Goal: Task Accomplishment & Management: Manage account settings

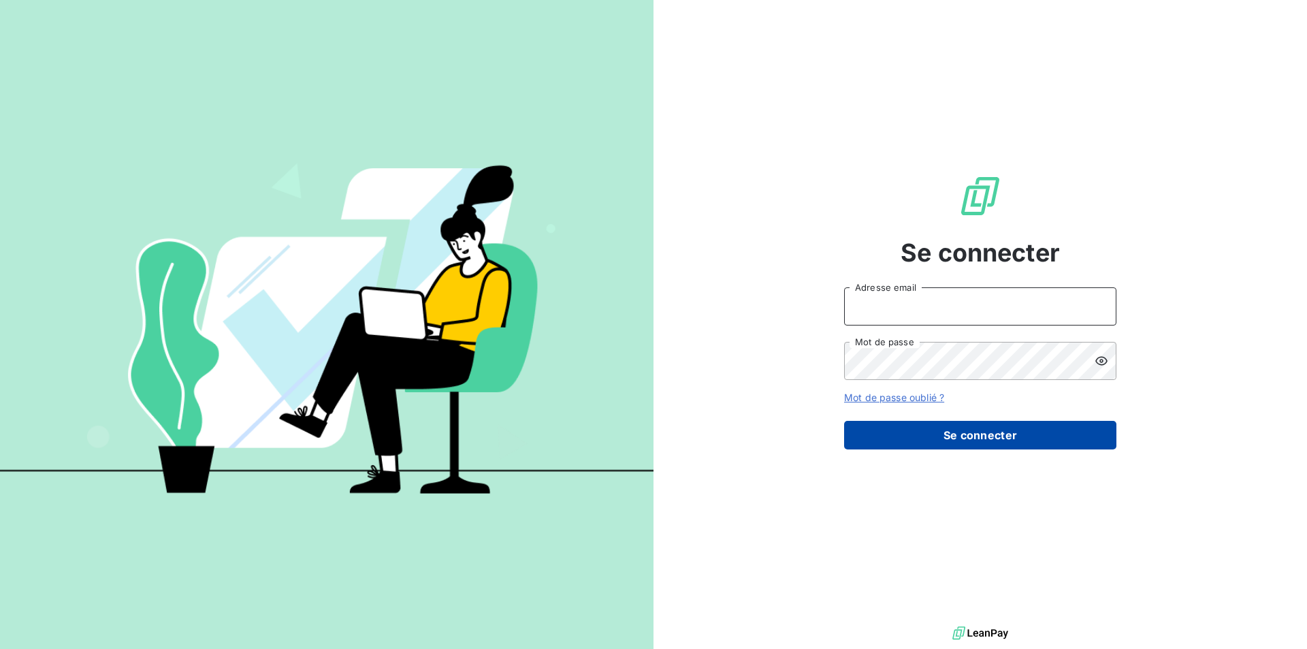
type input "[PERSON_NAME][EMAIL_ADDRESS][DOMAIN_NAME]"
click at [984, 442] on button "Se connecter" at bounding box center [980, 435] width 272 height 29
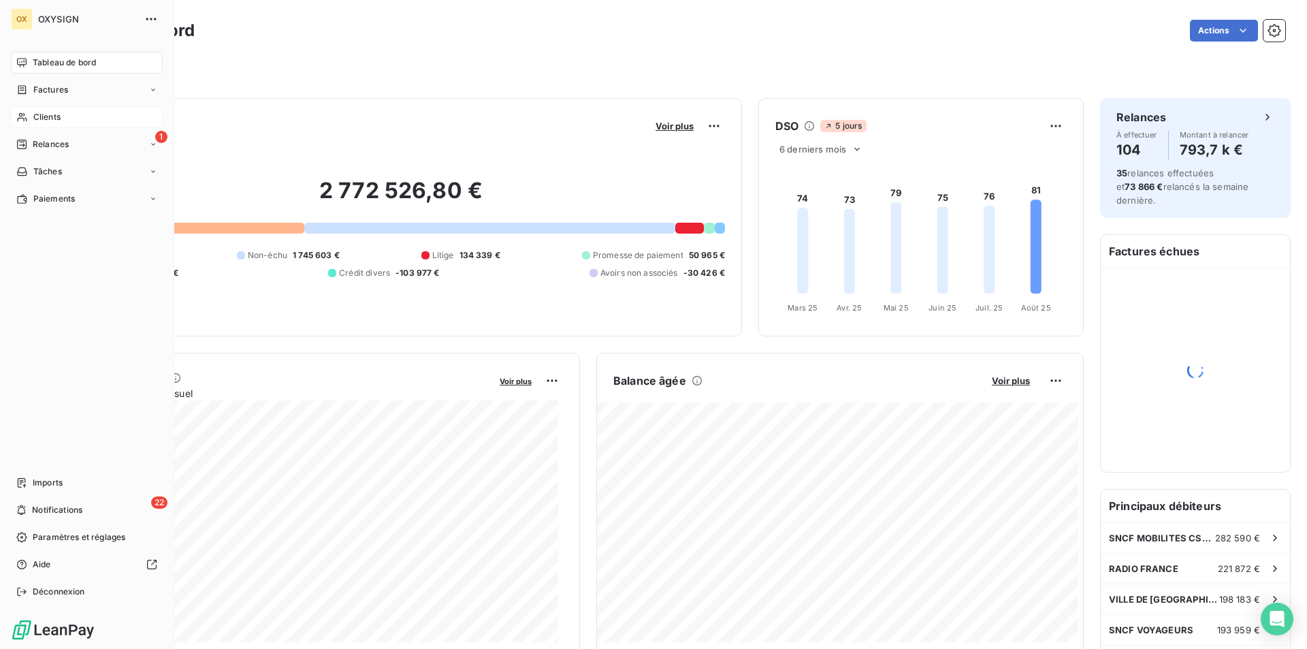
click at [23, 119] on icon at bounding box center [22, 117] width 12 height 11
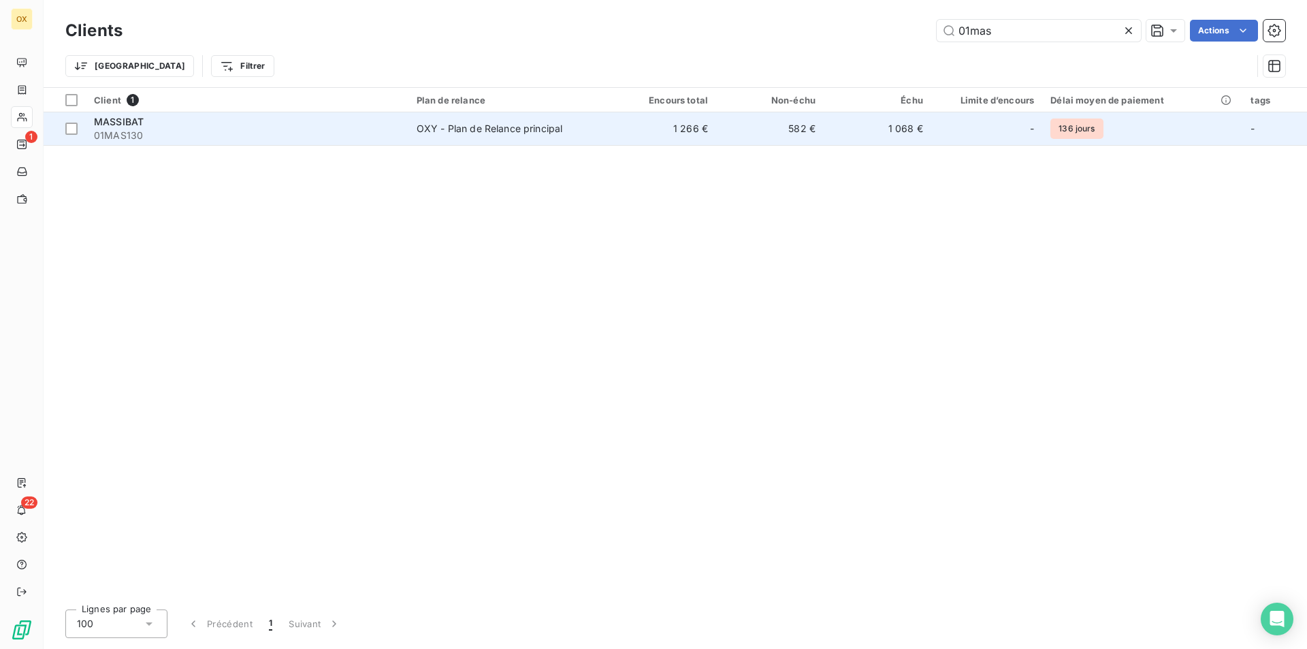
type input "01mas"
click at [974, 120] on div "-" at bounding box center [986, 129] width 95 height 22
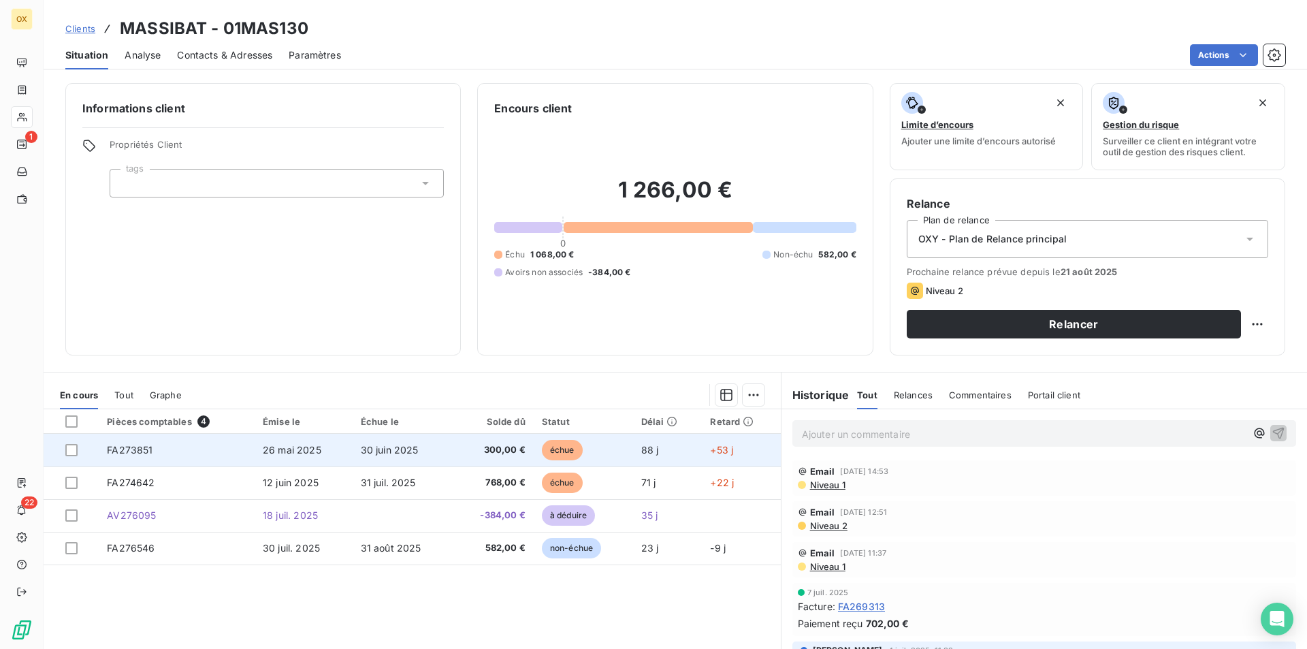
click at [258, 444] on td "26 mai 2025" at bounding box center [304, 449] width 98 height 33
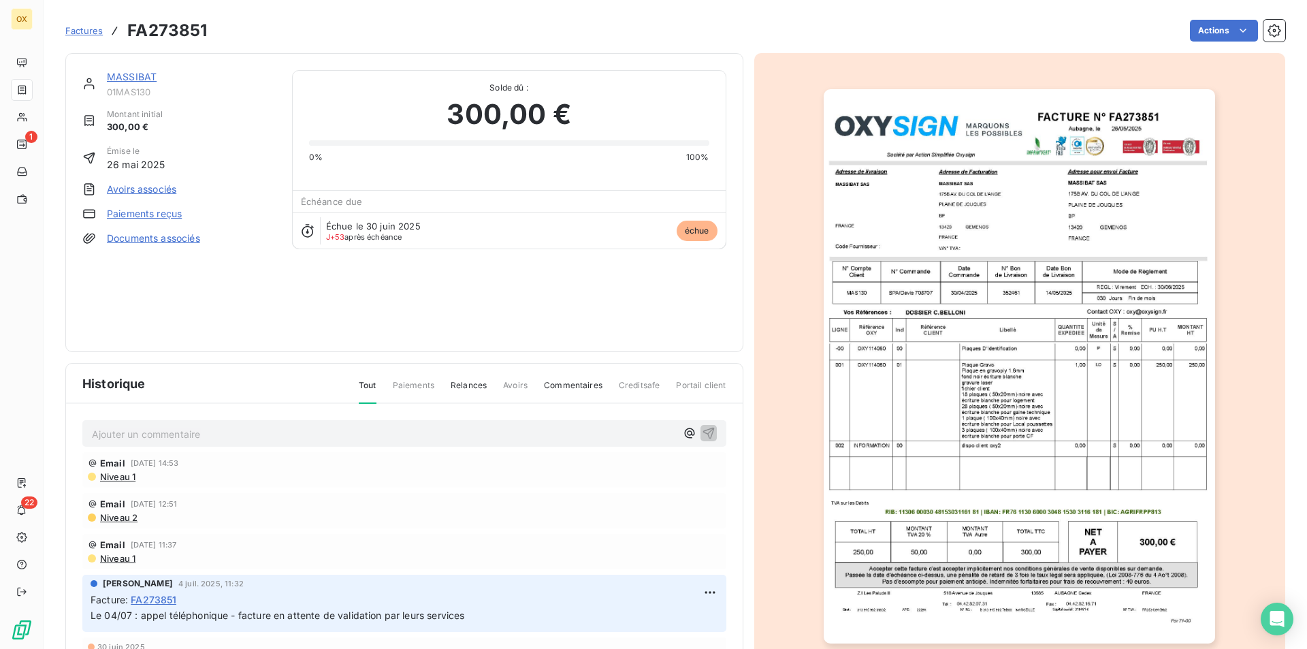
click at [1014, 134] on img "button" at bounding box center [1018, 366] width 391 height 554
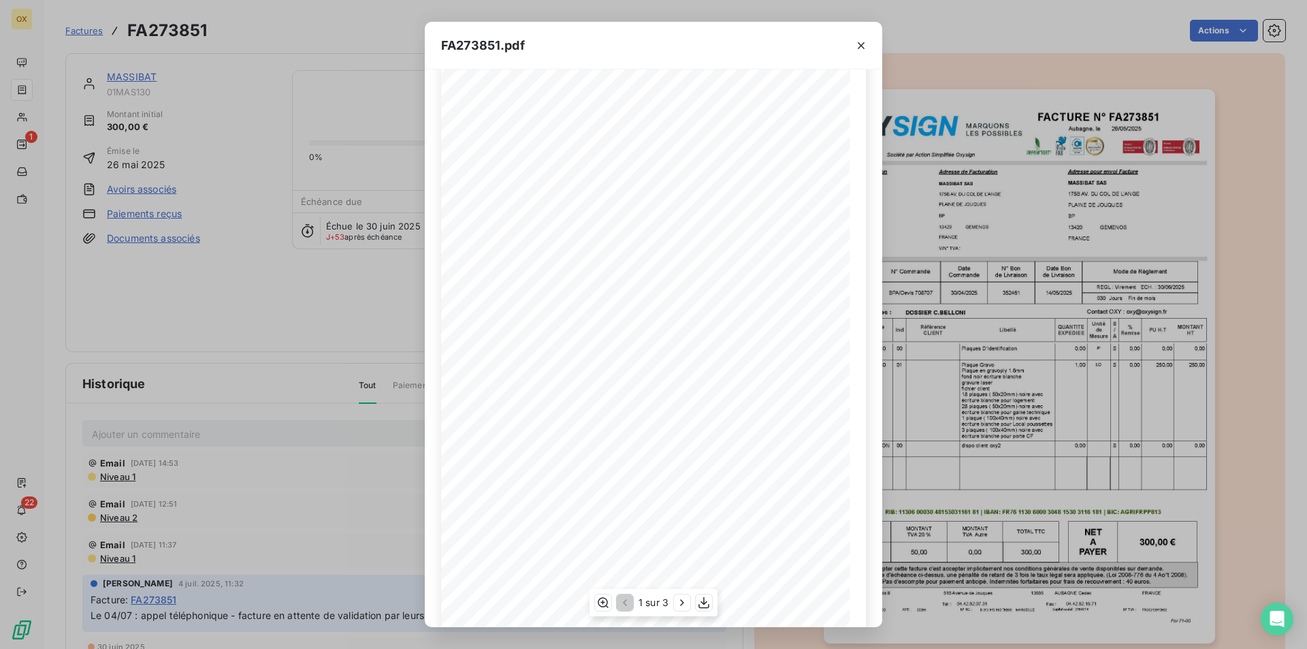
scroll to position [52, 0]
click at [709, 607] on icon "button" at bounding box center [704, 602] width 14 height 14
click at [249, 238] on div "FA273851.pdf FACTURE N° Aubagne, le [DATE] FA273851 Société par Action Simplifi…" at bounding box center [653, 324] width 1307 height 649
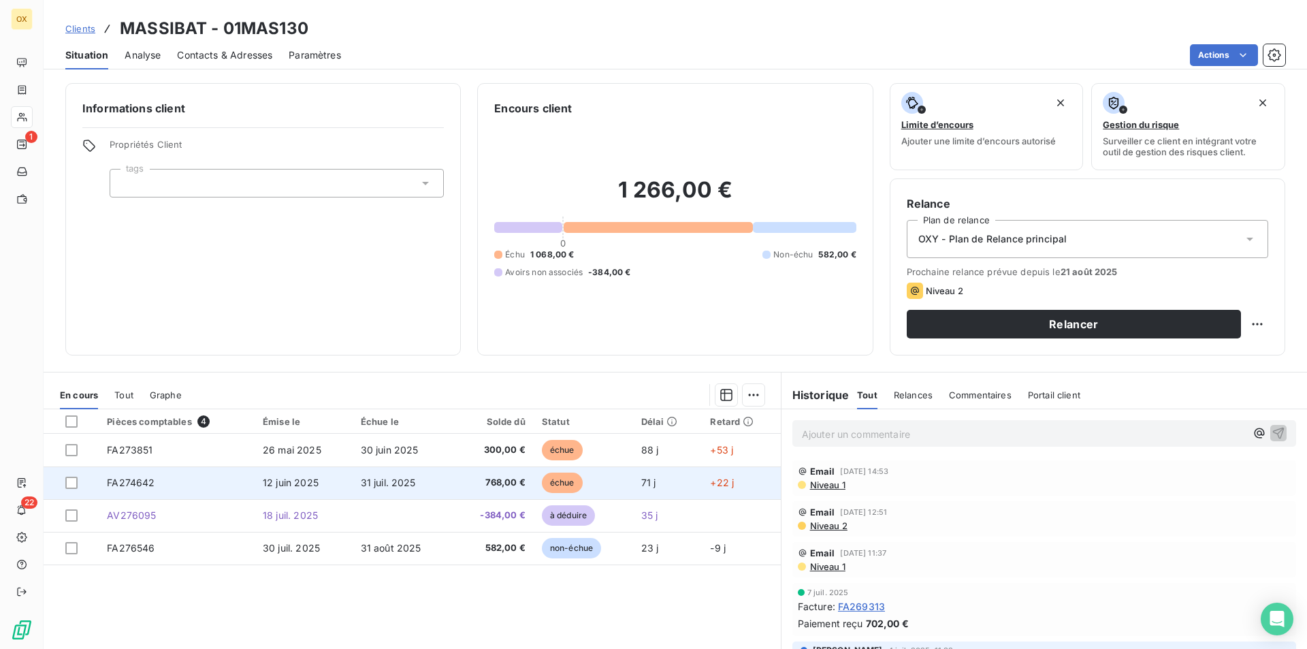
click at [353, 489] on td "31 juil. 2025" at bounding box center [403, 482] width 101 height 33
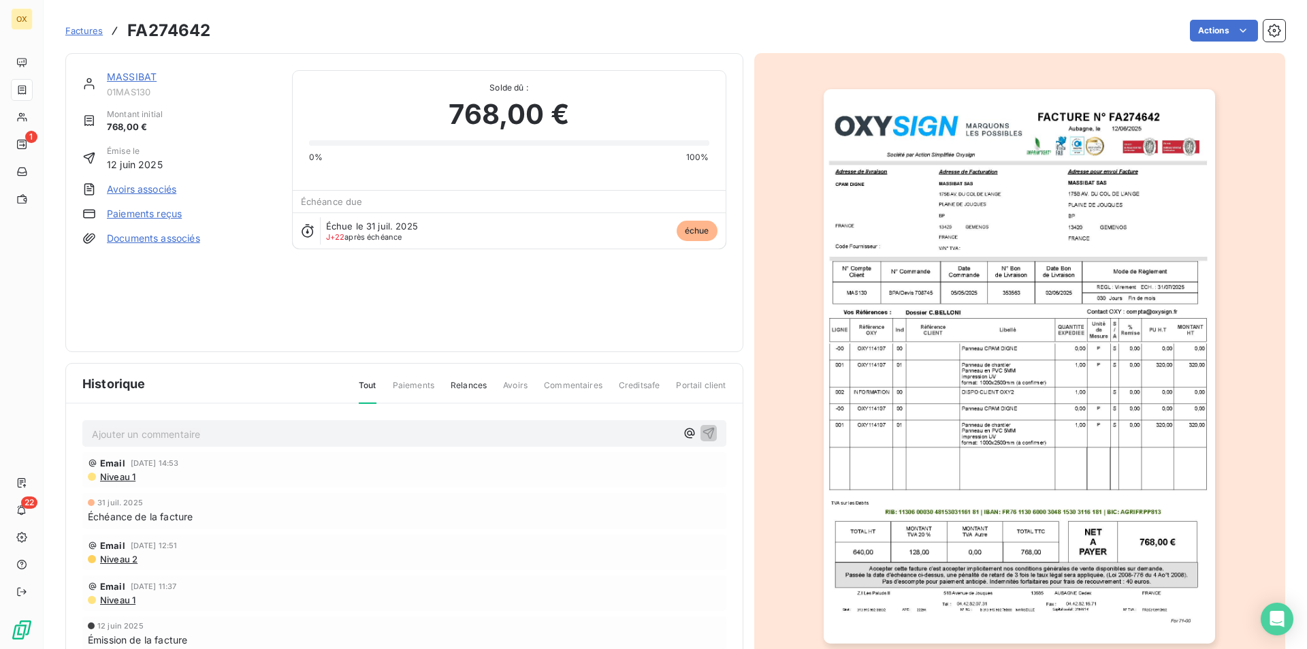
click at [1048, 257] on img "button" at bounding box center [1018, 366] width 391 height 554
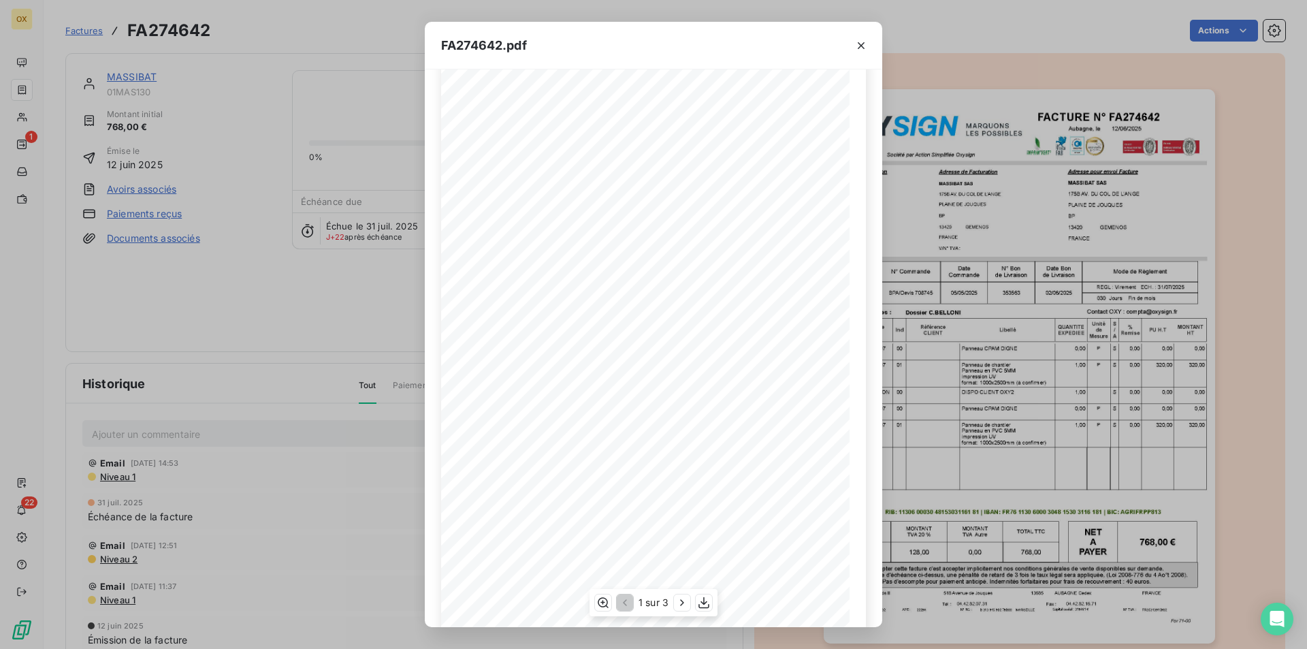
scroll to position [52, 0]
click at [704, 604] on icon "button" at bounding box center [703, 603] width 11 height 12
drag, startPoint x: 333, startPoint y: 138, endPoint x: 268, endPoint y: 81, distance: 86.3
click at [333, 138] on div "FA274642.pdf FACTURE N° Aubagne, le [DATE] FA274642 Société par Action Simplifi…" at bounding box center [653, 324] width 1307 height 649
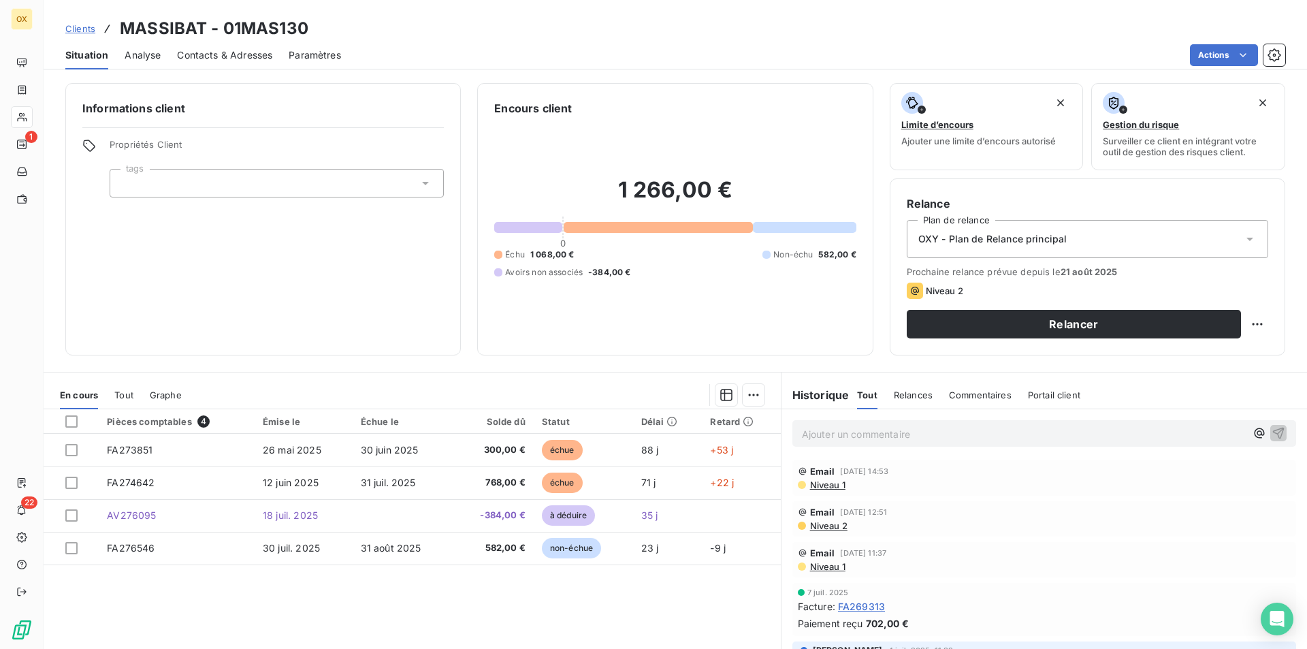
click at [199, 55] on span "Contacts & Adresses" at bounding box center [224, 55] width 95 height 14
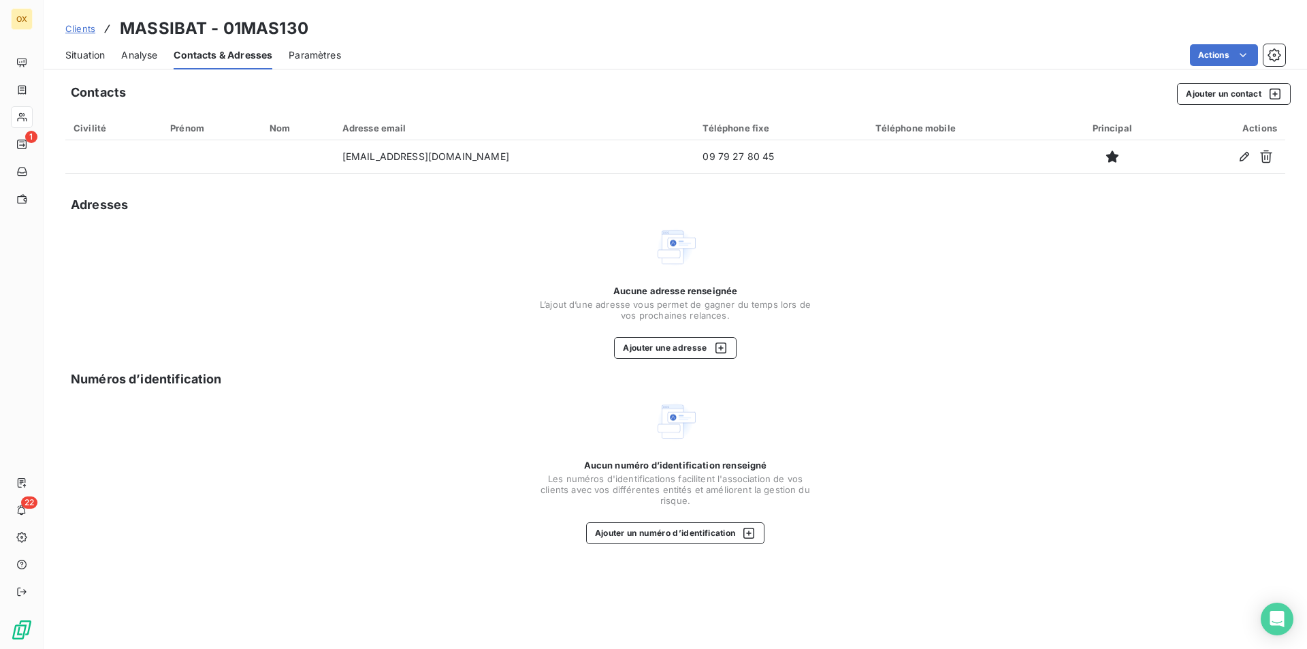
click at [88, 63] on div "Situation" at bounding box center [84, 55] width 39 height 29
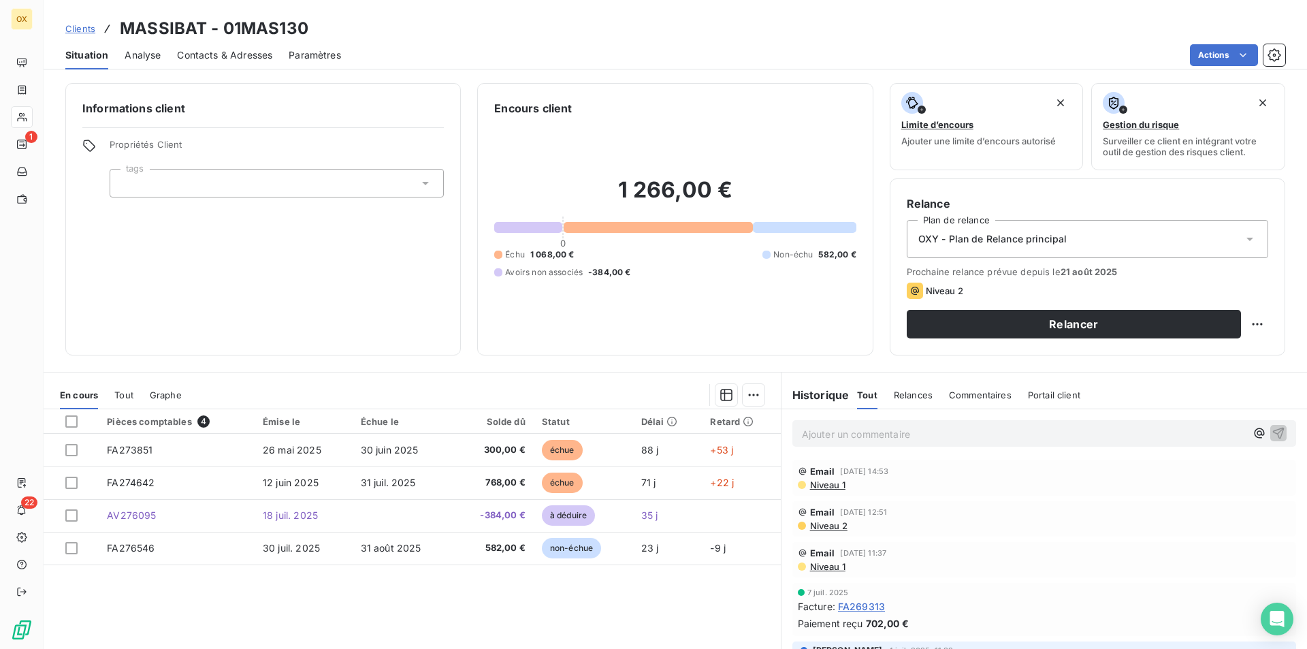
click at [942, 437] on p "Ajouter un commentaire ﻿" at bounding box center [1024, 433] width 444 height 17
click at [1271, 438] on icon "button" at bounding box center [1278, 432] width 14 height 14
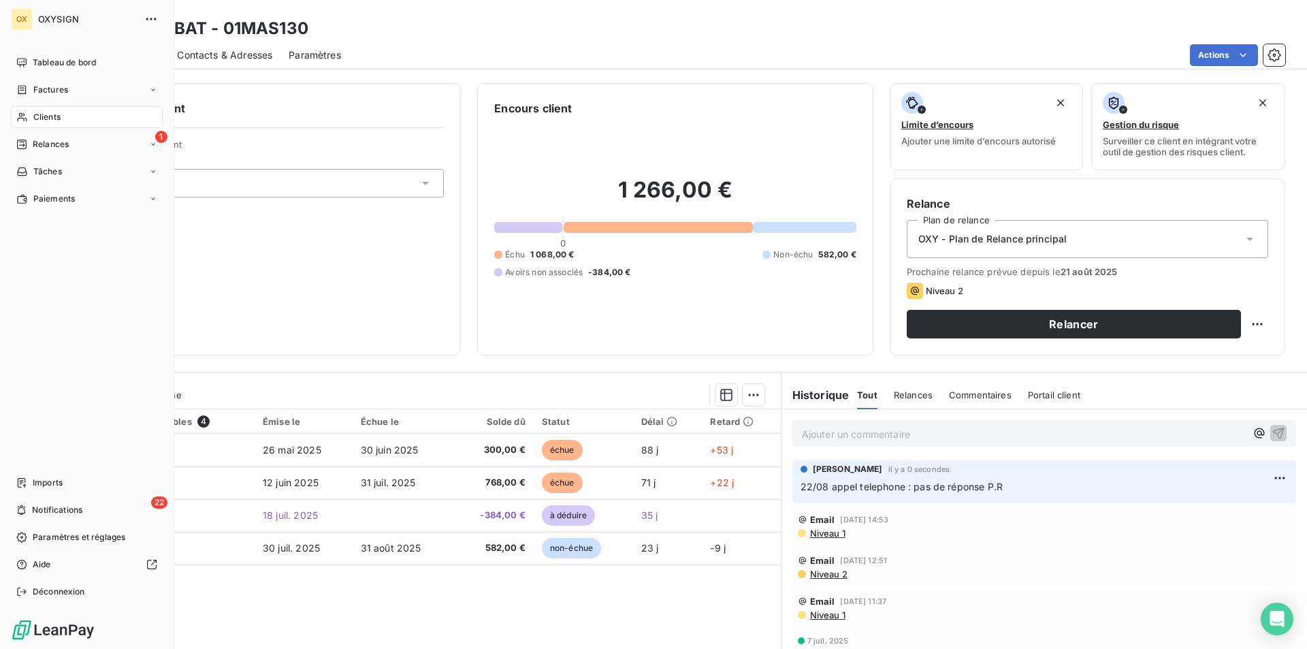
click at [27, 115] on icon at bounding box center [22, 117] width 12 height 11
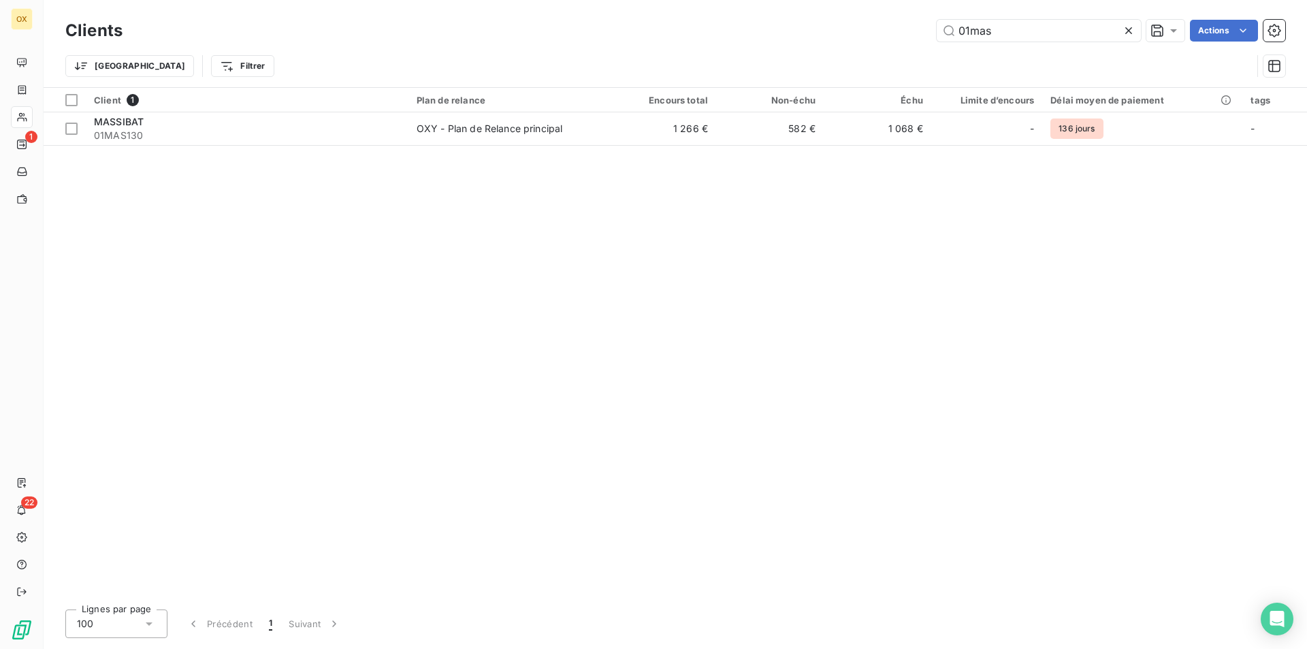
click at [1130, 33] on icon at bounding box center [1128, 30] width 7 height 7
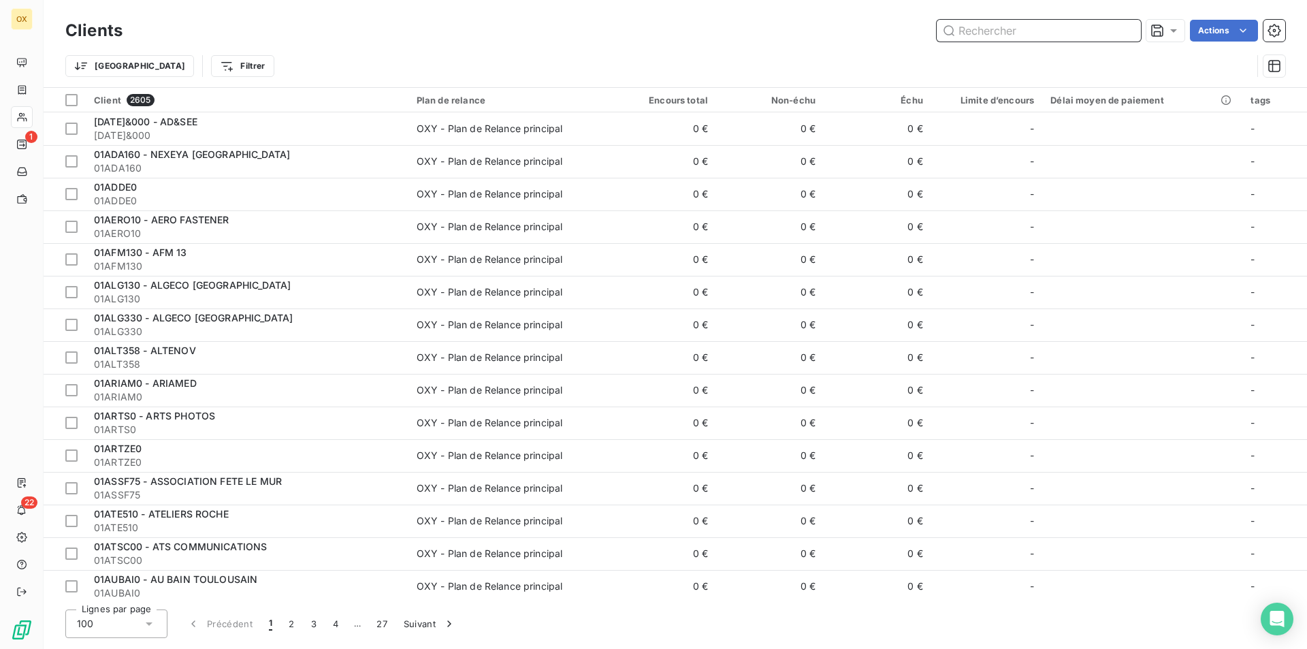
click at [1060, 31] on input "text" at bounding box center [1038, 31] width 204 height 22
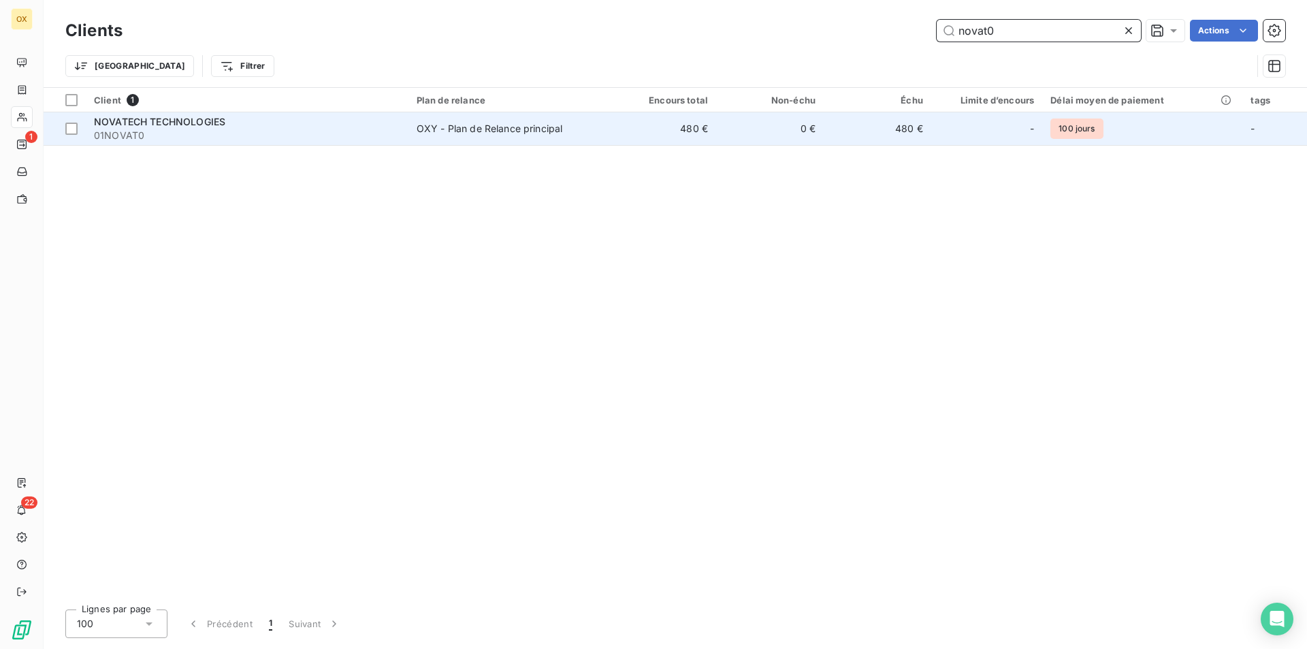
type input "novat0"
click at [344, 122] on div "NOVATECH TECHNOLOGIES" at bounding box center [247, 122] width 306 height 14
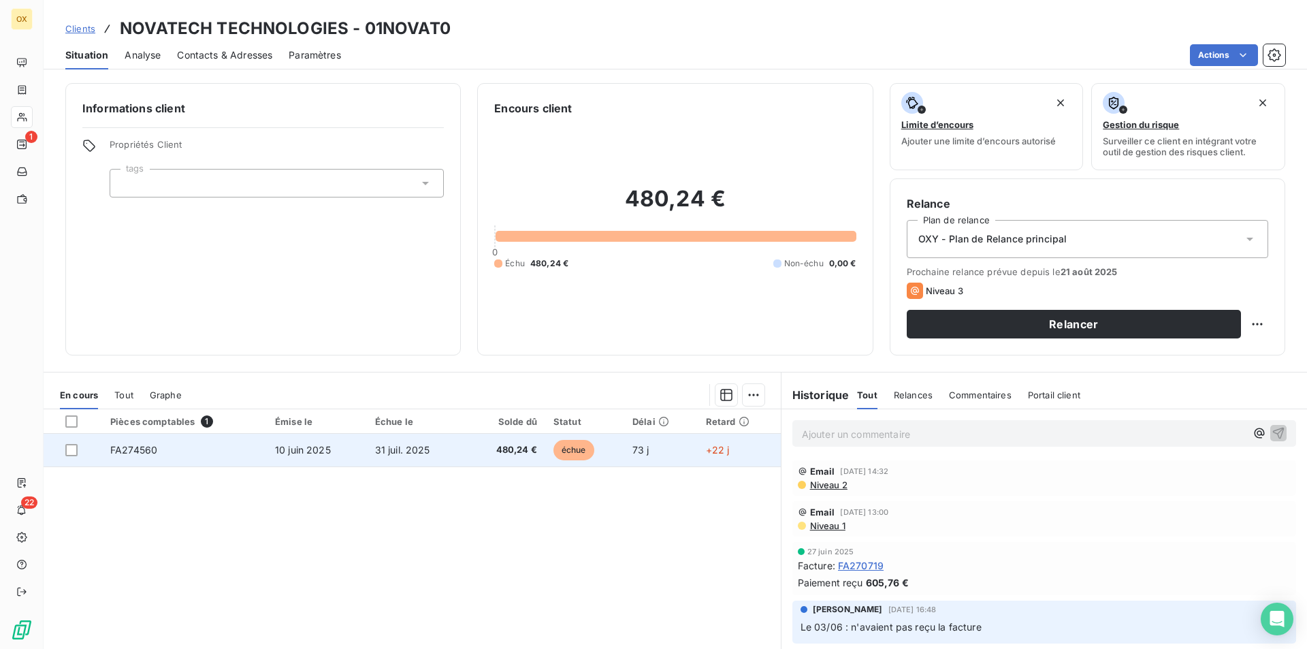
click at [249, 454] on td "FA274560" at bounding box center [184, 449] width 165 height 33
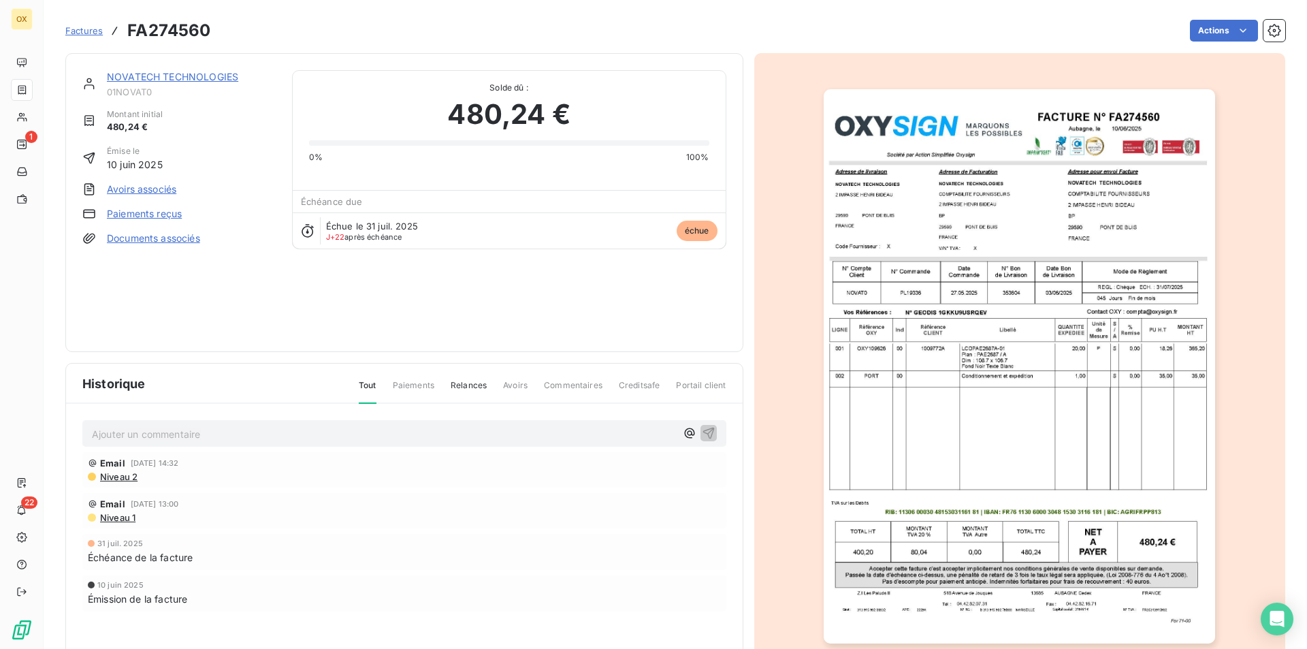
click at [1010, 336] on img "button" at bounding box center [1018, 366] width 391 height 554
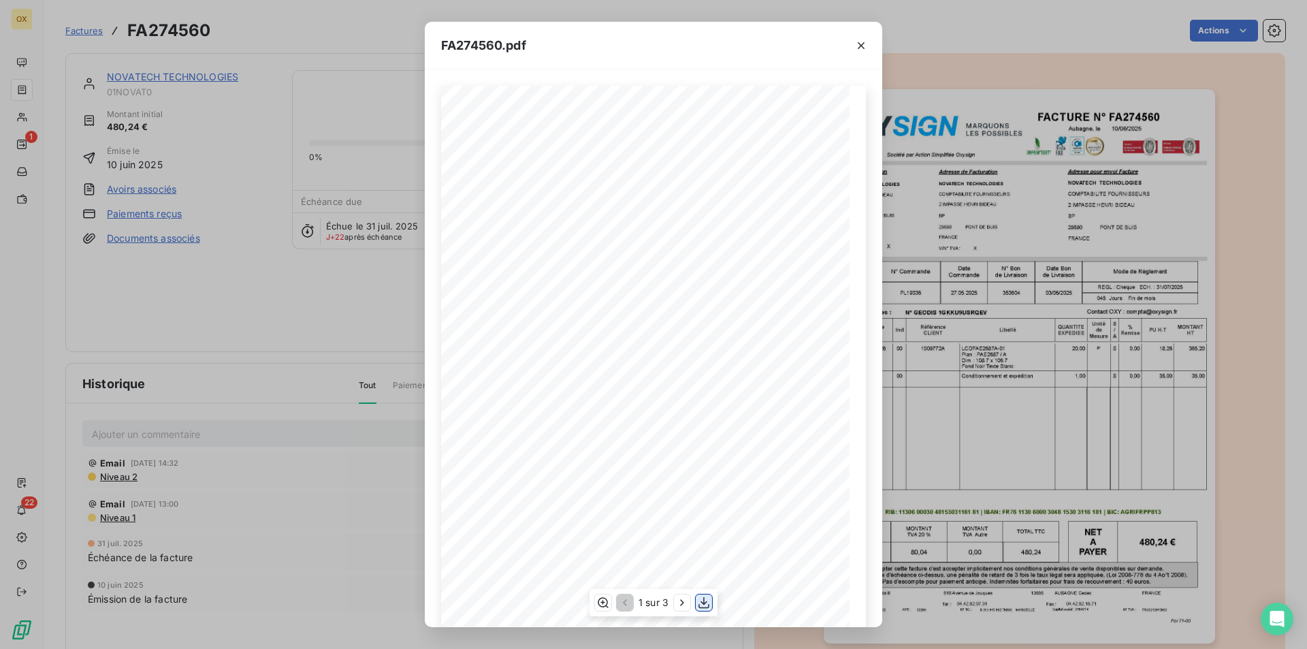
click at [704, 606] on icon "button" at bounding box center [704, 602] width 14 height 14
drag, startPoint x: 365, startPoint y: 318, endPoint x: 233, endPoint y: 199, distance: 176.8
click at [365, 318] on div "FA274560.pdf FACTURE N° Aubagne, le [DATE] FA274560 Société par Action Simplifi…" at bounding box center [653, 324] width 1307 height 649
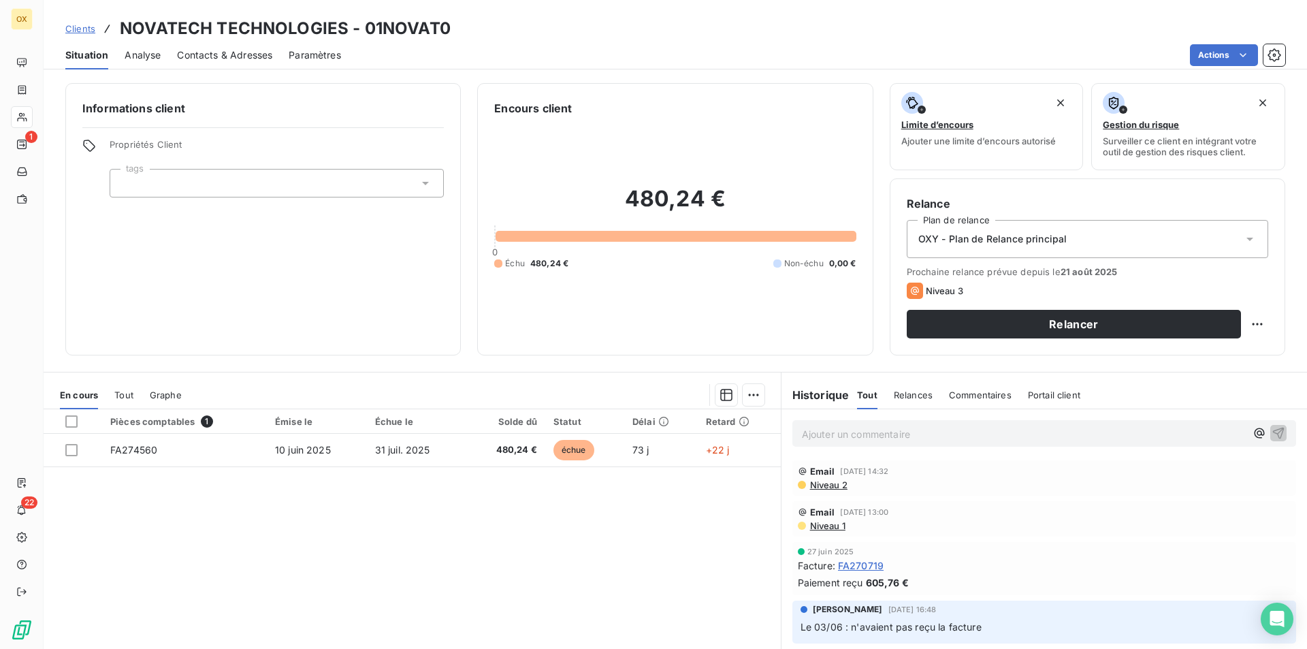
drag, startPoint x: 214, startPoint y: 52, endPoint x: 215, endPoint y: 42, distance: 10.2
click at [215, 52] on span "Contacts & Adresses" at bounding box center [224, 55] width 95 height 14
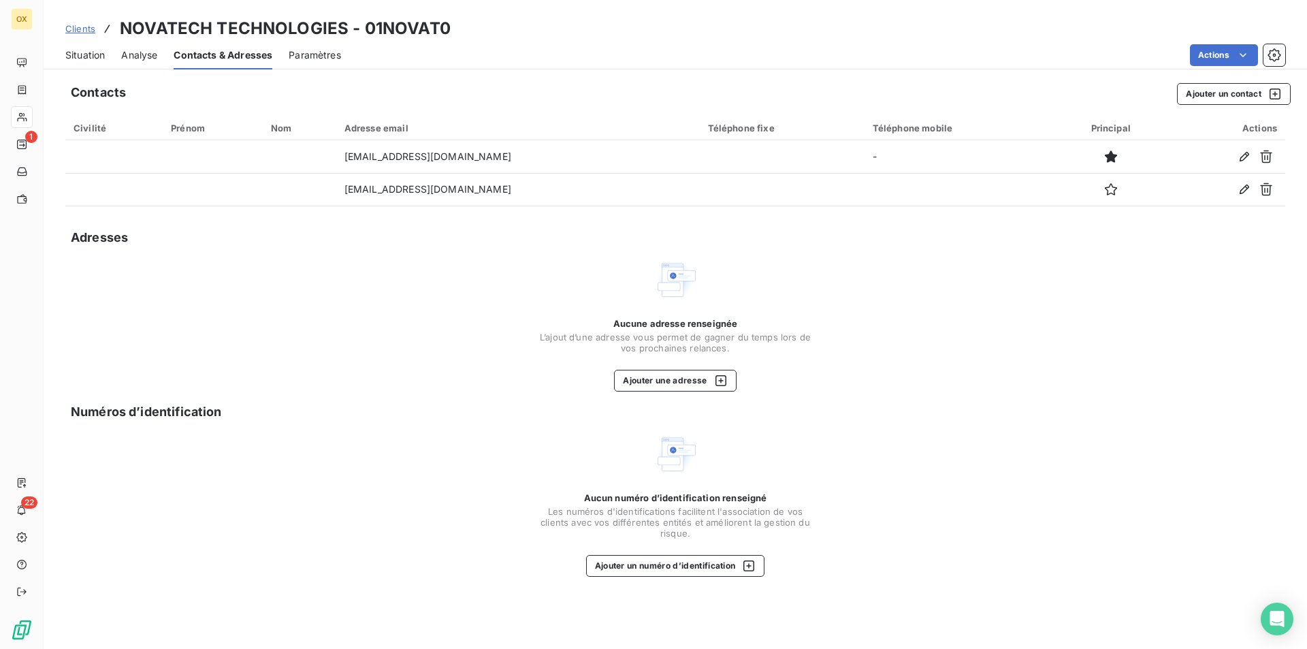
click at [91, 62] on div "Situation" at bounding box center [84, 55] width 39 height 29
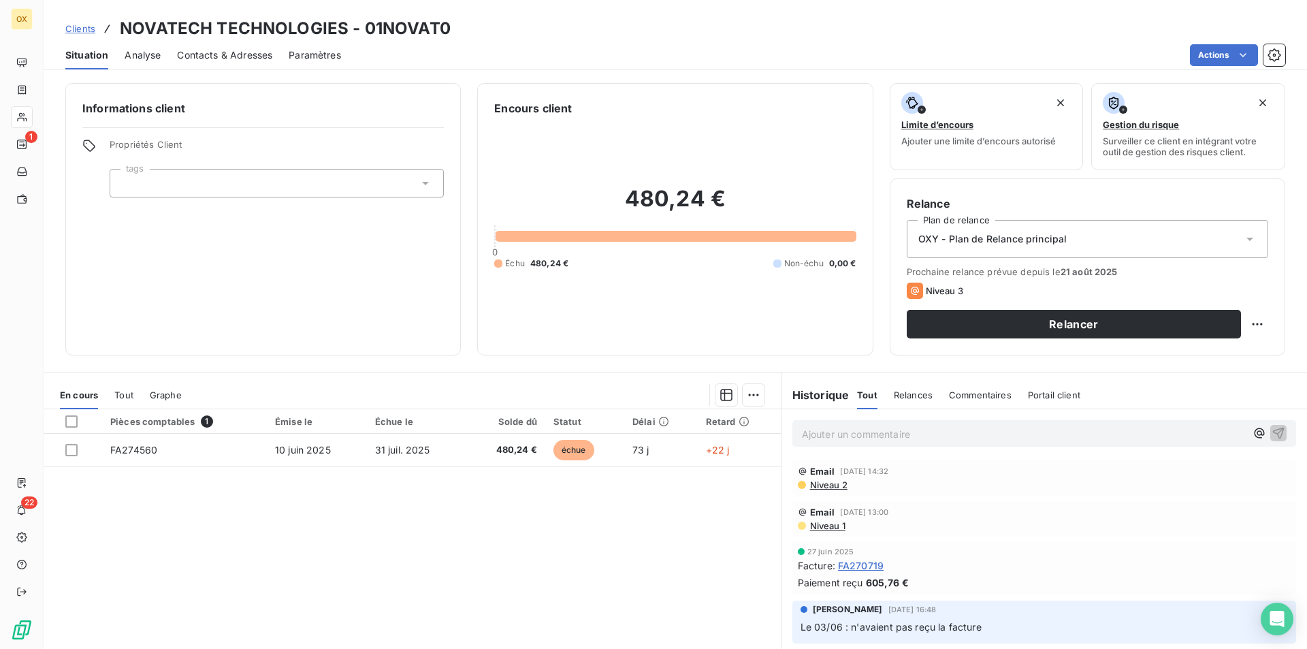
click at [843, 430] on p "Ajouter un commentaire ﻿" at bounding box center [1024, 433] width 444 height 17
click at [1074, 429] on p "22/08 : appel telephone, la compta revient [DATE] ( numéro :" at bounding box center [1024, 433] width 444 height 16
click at [1273, 429] on icon "button" at bounding box center [1279, 433] width 12 height 12
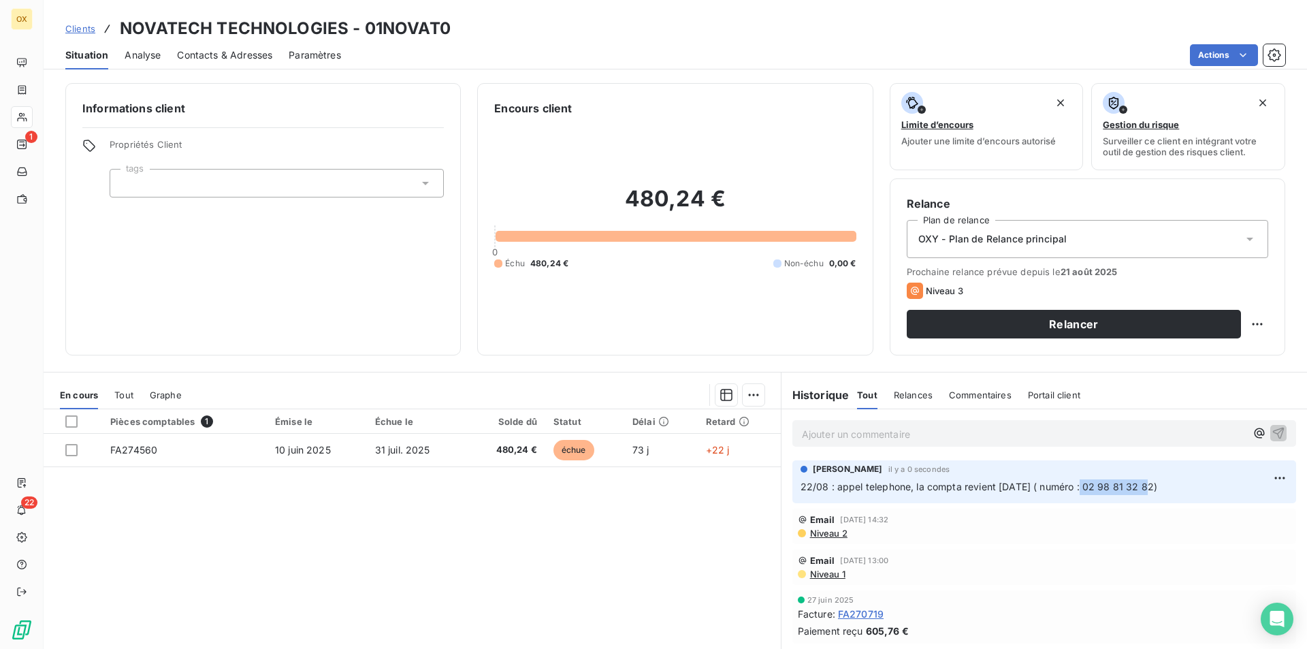
drag, startPoint x: 1132, startPoint y: 489, endPoint x: 1068, endPoint y: 485, distance: 64.1
click at [1068, 485] on span "22/08 : appel telephone, la compta revient [DATE] ( numéro : 02 98 81 32 82)" at bounding box center [978, 486] width 357 height 12
copy span "02 98 81 32 82"
click at [233, 62] on div "Contacts & Adresses" at bounding box center [224, 55] width 95 height 29
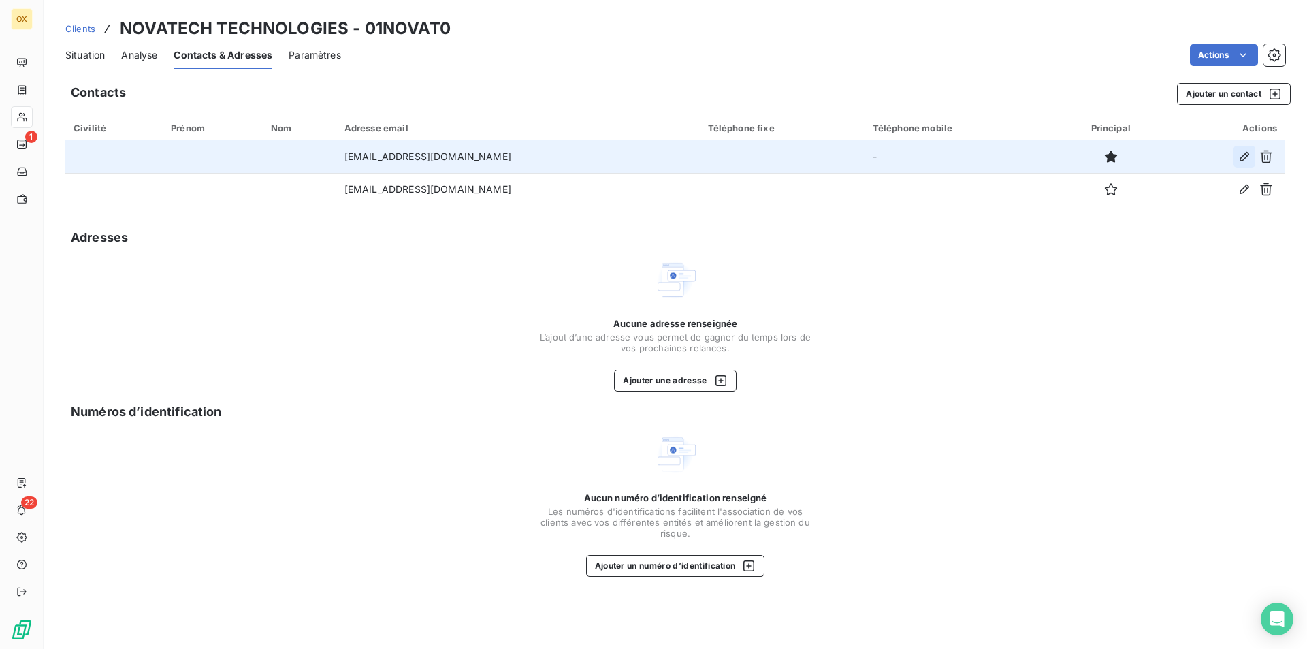
click at [1250, 160] on icon "button" at bounding box center [1244, 157] width 14 height 14
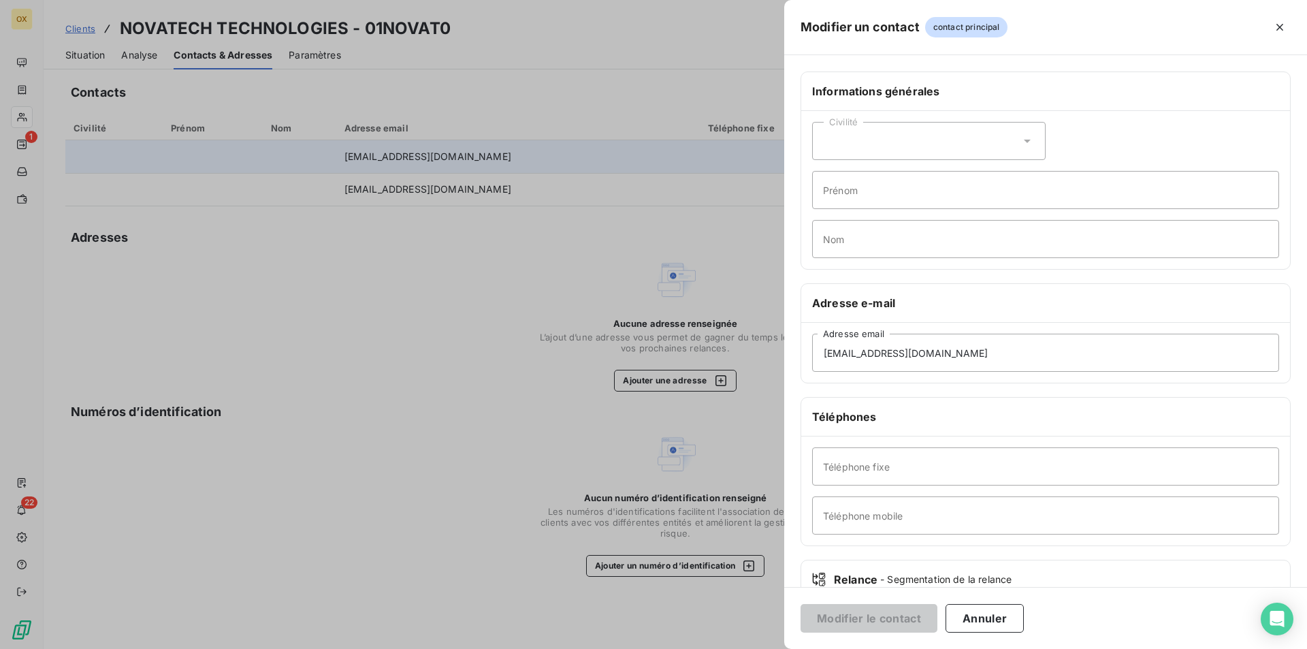
click at [913, 490] on div "Téléphone fixe Téléphone mobile" at bounding box center [1045, 490] width 489 height 109
click at [919, 481] on input "Téléphone fixe" at bounding box center [1045, 466] width 467 height 38
paste input "02 98 81 32 82"
type input "02 98 81 32 82"
click at [883, 619] on button "Modifier le contact" at bounding box center [868, 618] width 137 height 29
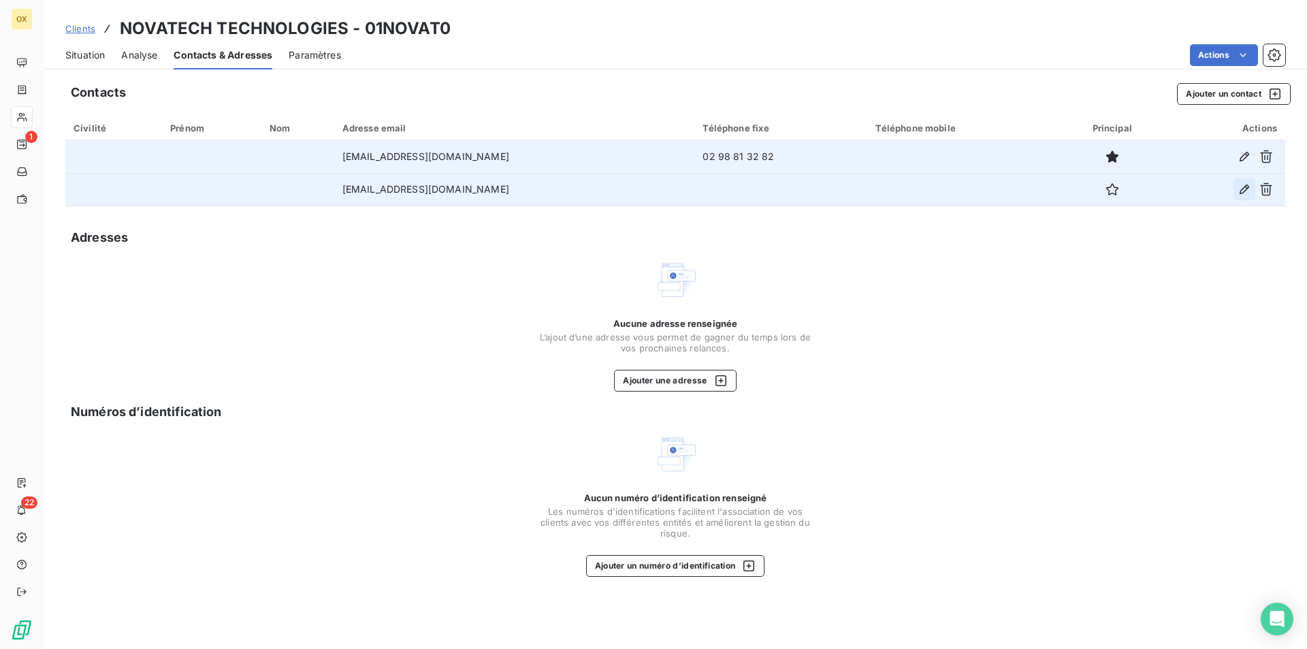
click at [1248, 186] on icon "button" at bounding box center [1244, 189] width 10 height 10
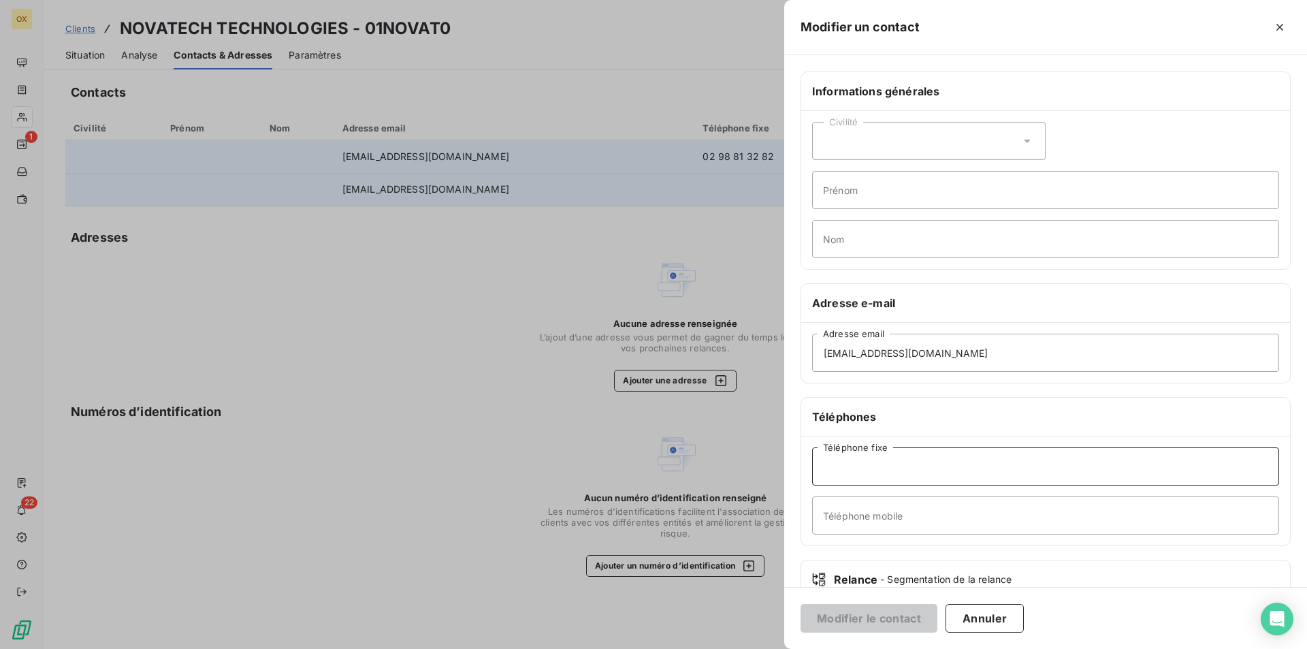
drag, startPoint x: 1085, startPoint y: 486, endPoint x: 1225, endPoint y: 468, distance: 140.7
click at [1225, 468] on input "Téléphone fixe" at bounding box center [1045, 466] width 467 height 38
paste input "02 98 81 32 00"
type input "02 98 81 32 00"
click at [856, 618] on button "Modifier le contact" at bounding box center [868, 618] width 137 height 29
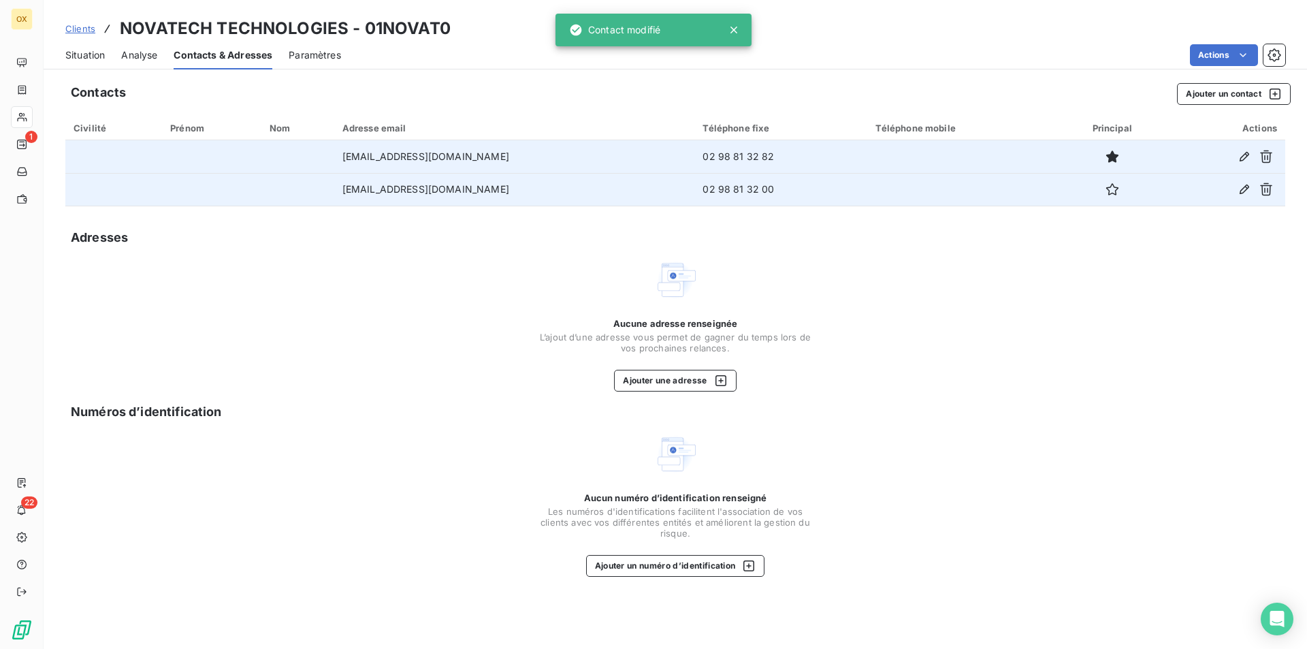
click at [1100, 382] on div "Aucune adresse renseignée L’ajout d’une adresse vous permet de gagner du temps …" at bounding box center [674, 324] width 1219 height 133
click at [137, 59] on span "Analyse" at bounding box center [139, 55] width 36 height 14
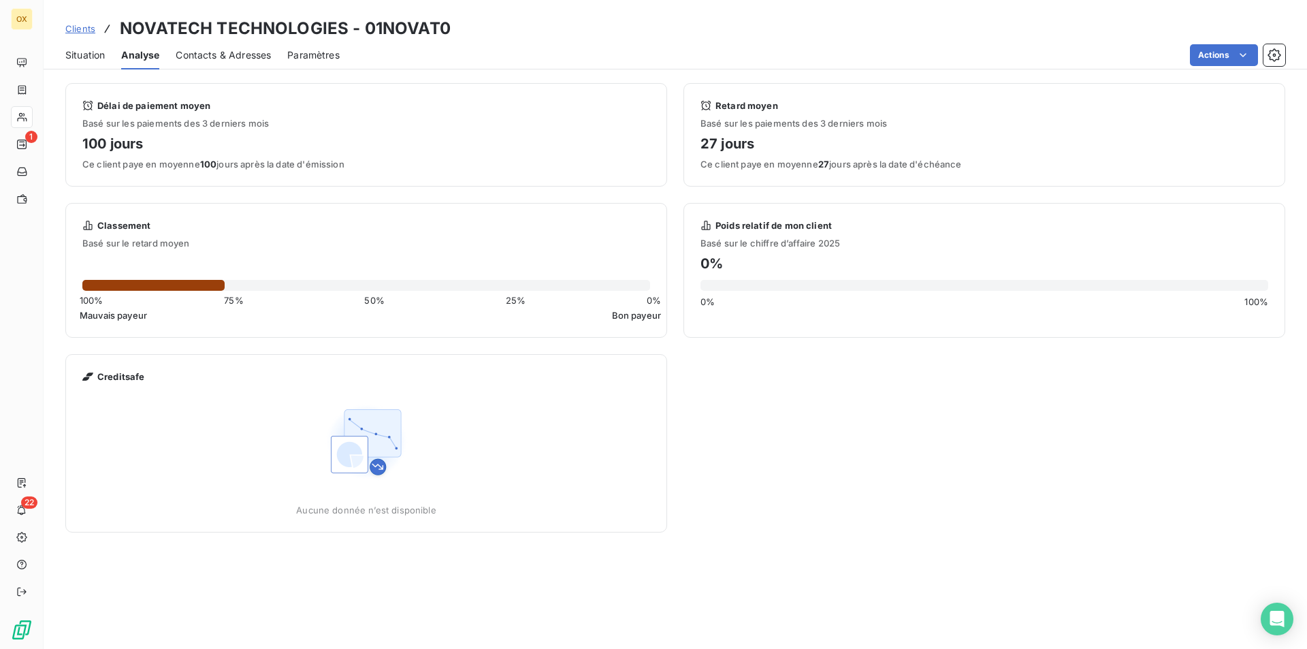
click at [97, 56] on span "Situation" at bounding box center [84, 55] width 39 height 14
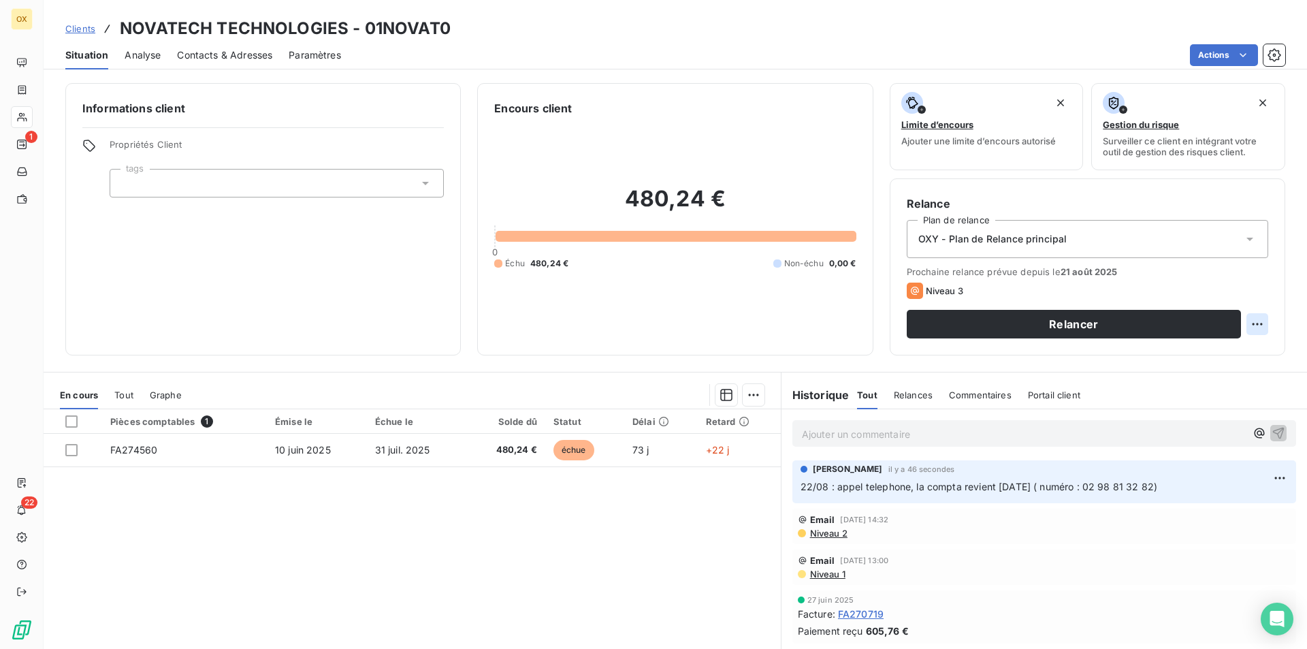
click at [1253, 329] on html "OX 1 22 Clients NOVATECH TECHNOLOGIES - 01NOVAT0 Situation Analyse Contacts & A…" at bounding box center [653, 324] width 1307 height 649
click at [1224, 353] on div "Replanifier cette action" at bounding box center [1191, 354] width 122 height 22
select select "7"
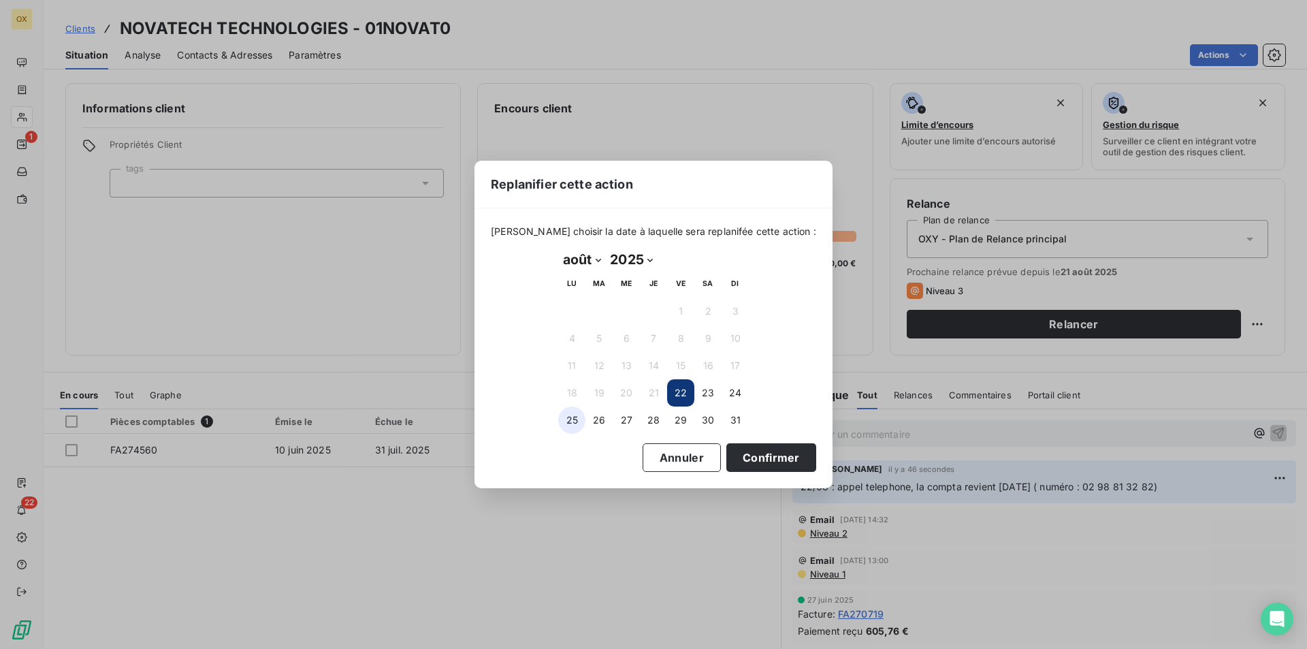
click at [572, 427] on button "25" at bounding box center [571, 419] width 27 height 27
click at [749, 459] on button "Confirmer" at bounding box center [771, 457] width 90 height 29
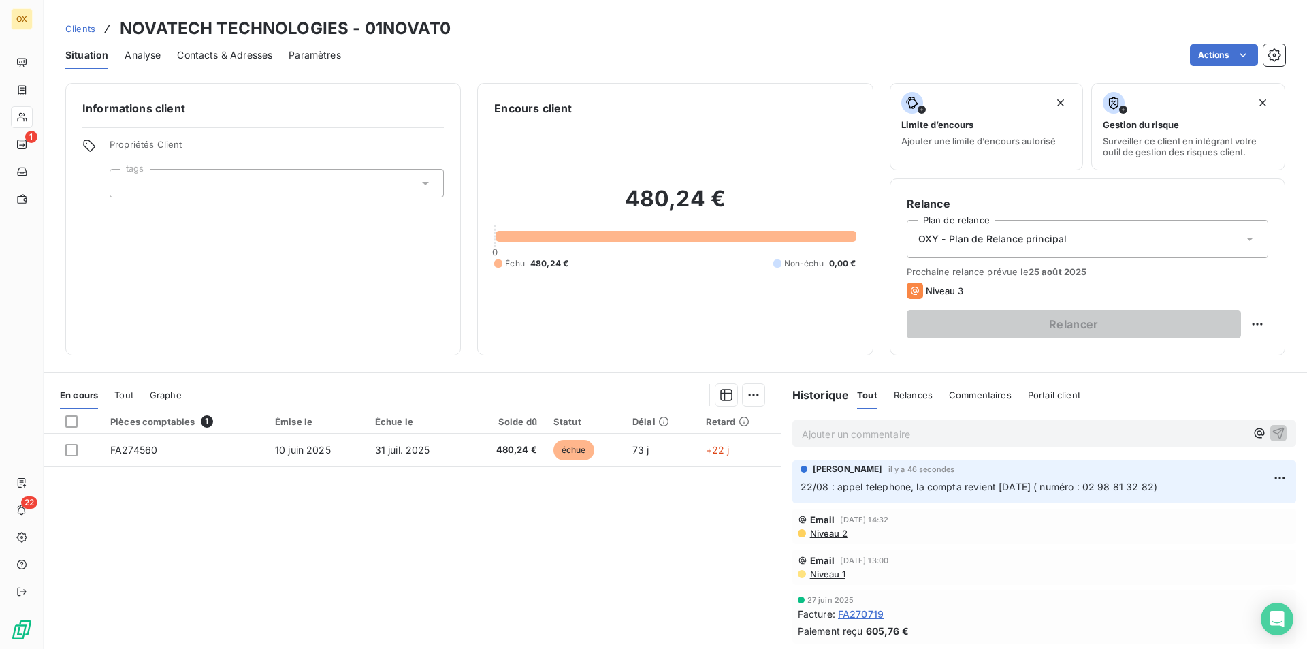
click at [71, 22] on link "Clients" at bounding box center [80, 29] width 30 height 14
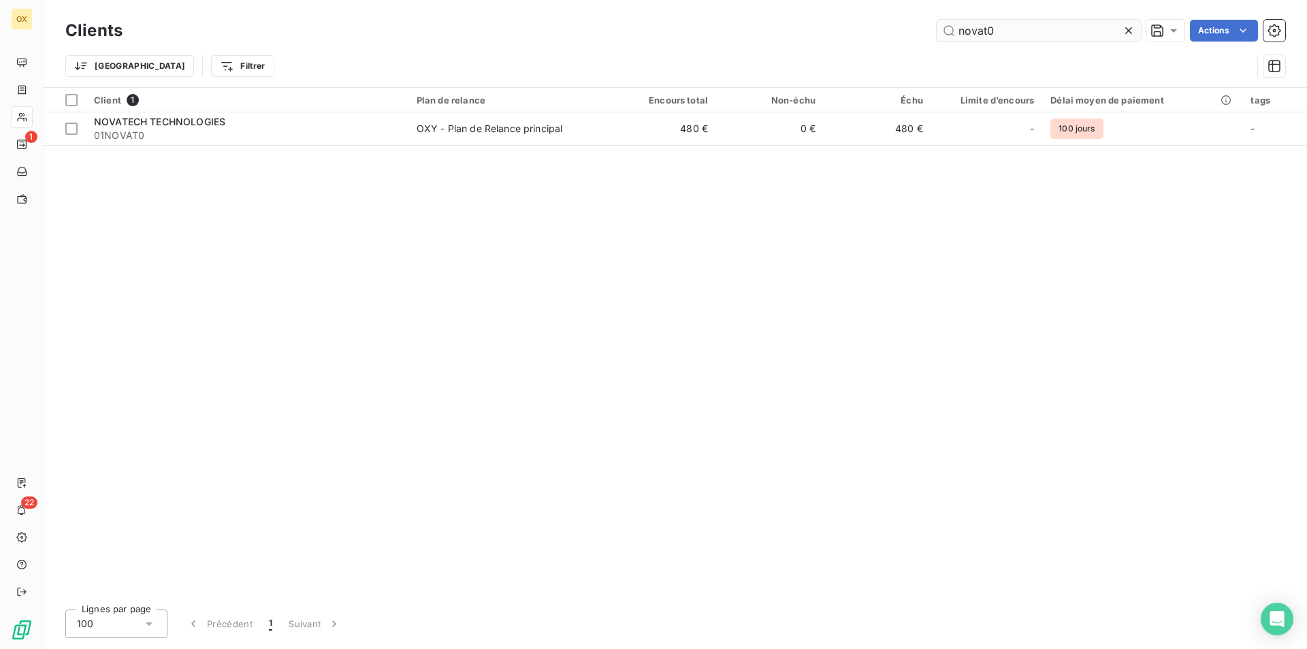
click at [1128, 38] on div at bounding box center [1130, 31] width 19 height 22
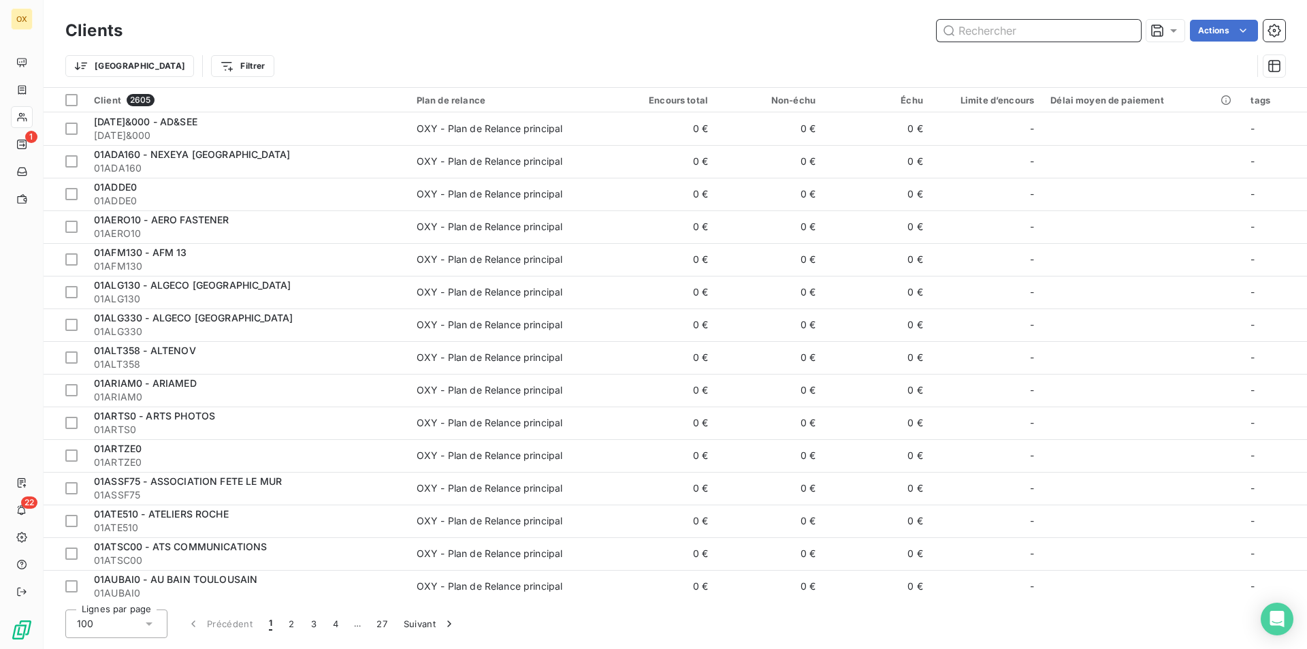
click at [1038, 31] on input "text" at bounding box center [1038, 31] width 204 height 22
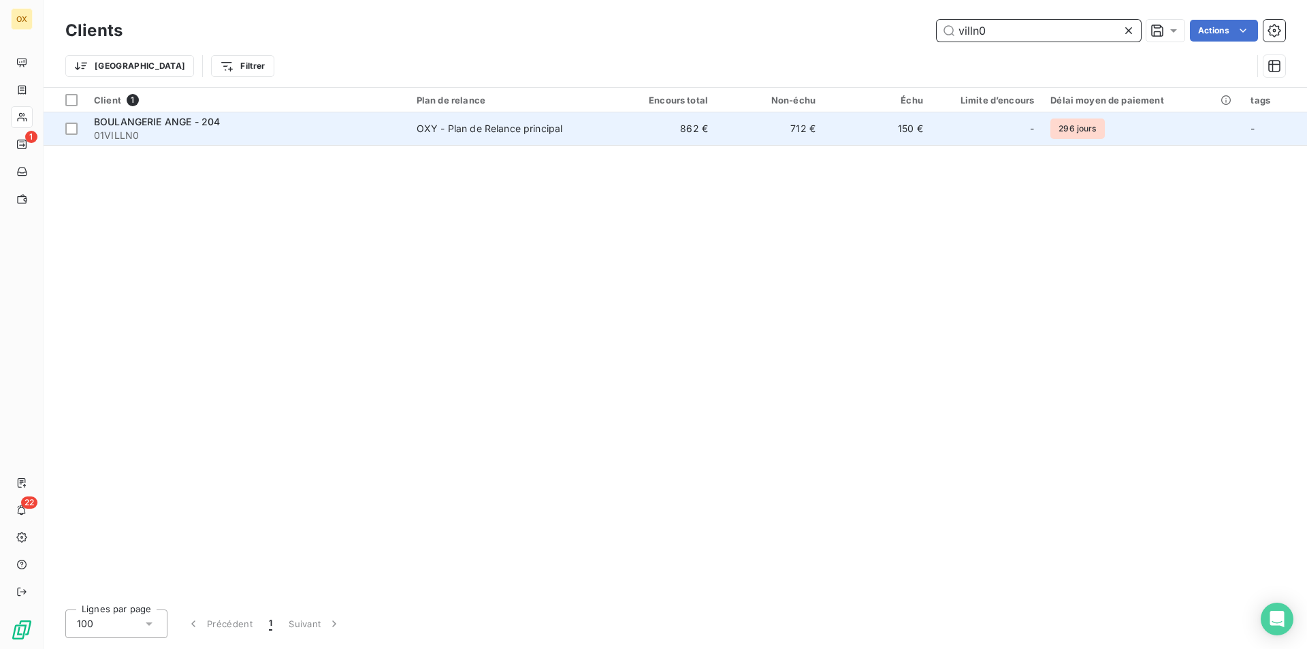
type input "villn0"
click at [614, 127] on td "862 €" at bounding box center [662, 128] width 108 height 33
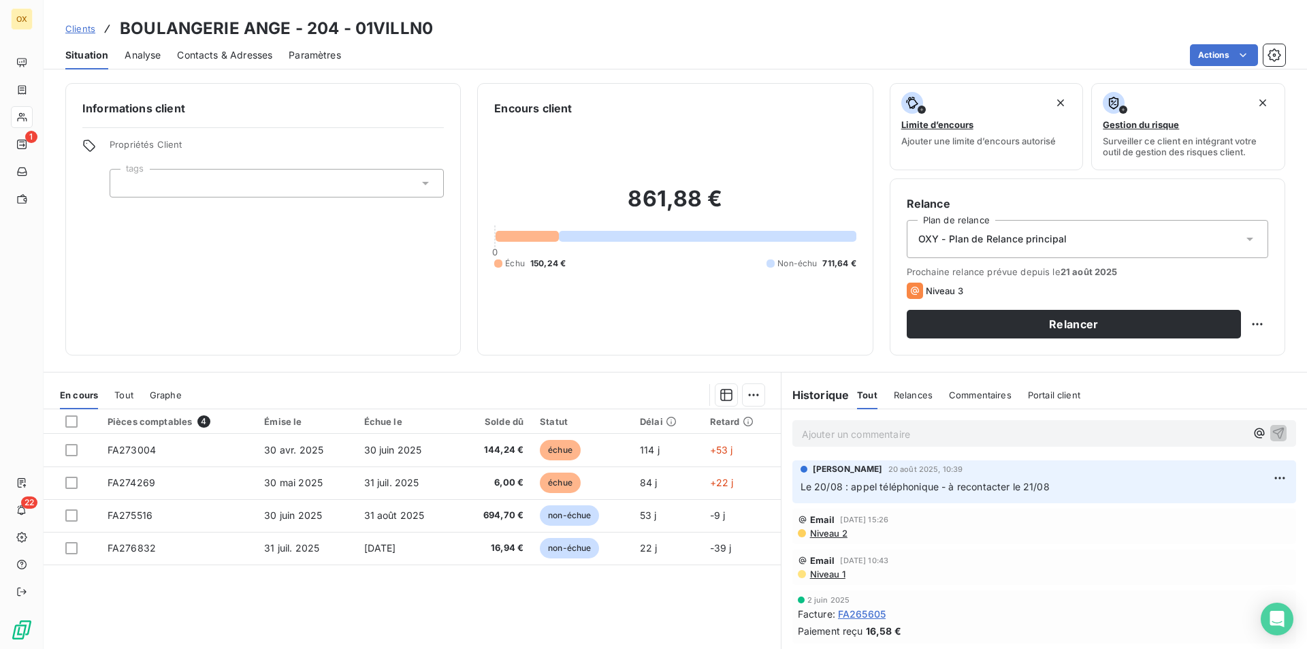
click at [211, 59] on span "Contacts & Adresses" at bounding box center [224, 55] width 95 height 14
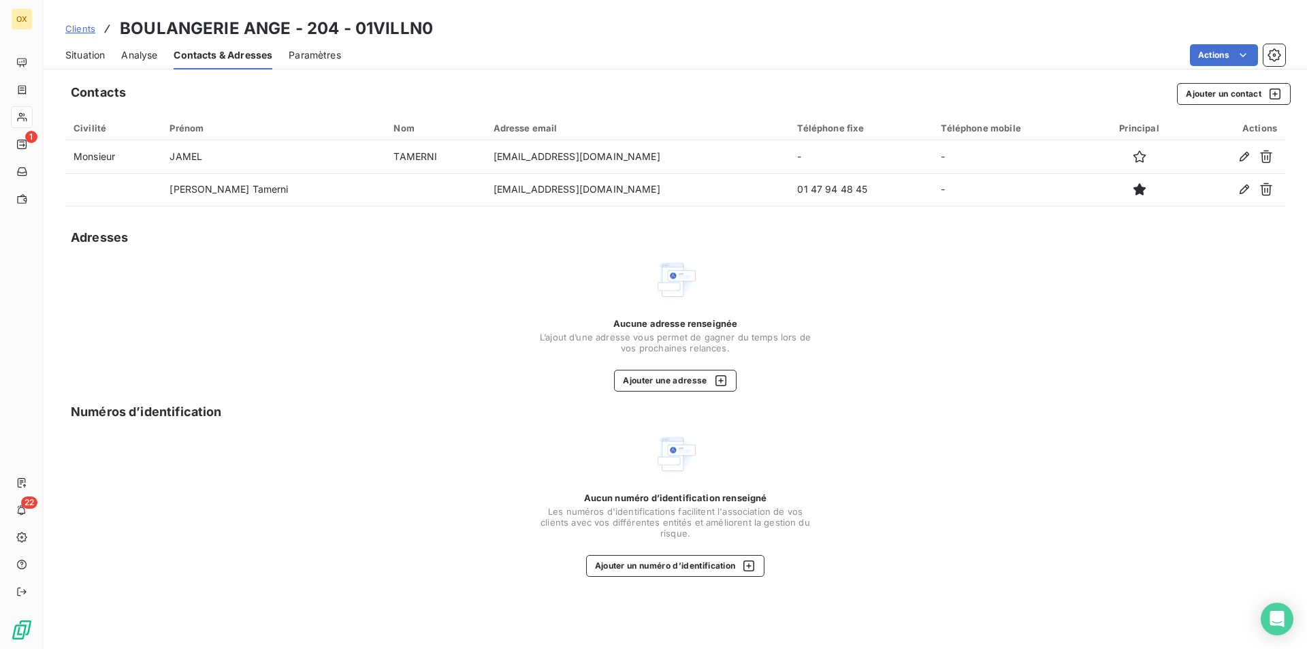
click at [305, 343] on div "Aucune adresse renseignée L’ajout d’une adresse vous permet de gagner du temps …" at bounding box center [674, 324] width 1219 height 133
click at [90, 54] on span "Situation" at bounding box center [84, 55] width 39 height 14
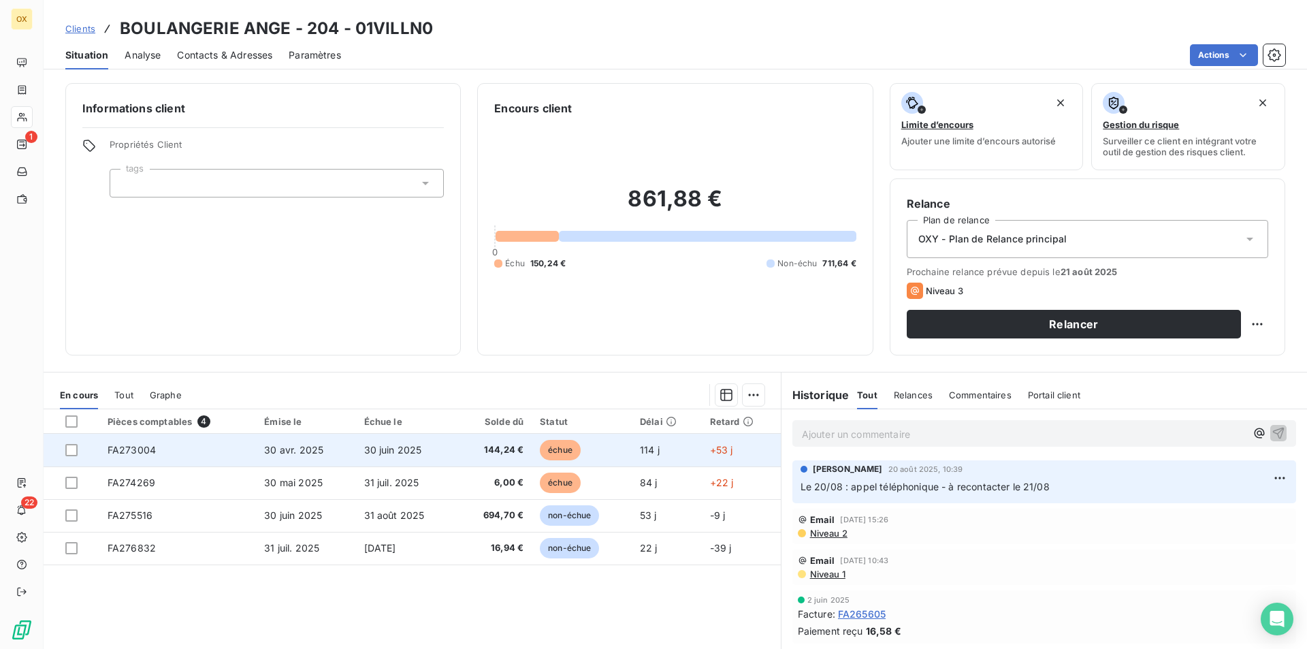
click at [573, 455] on span "échue" at bounding box center [560, 450] width 41 height 20
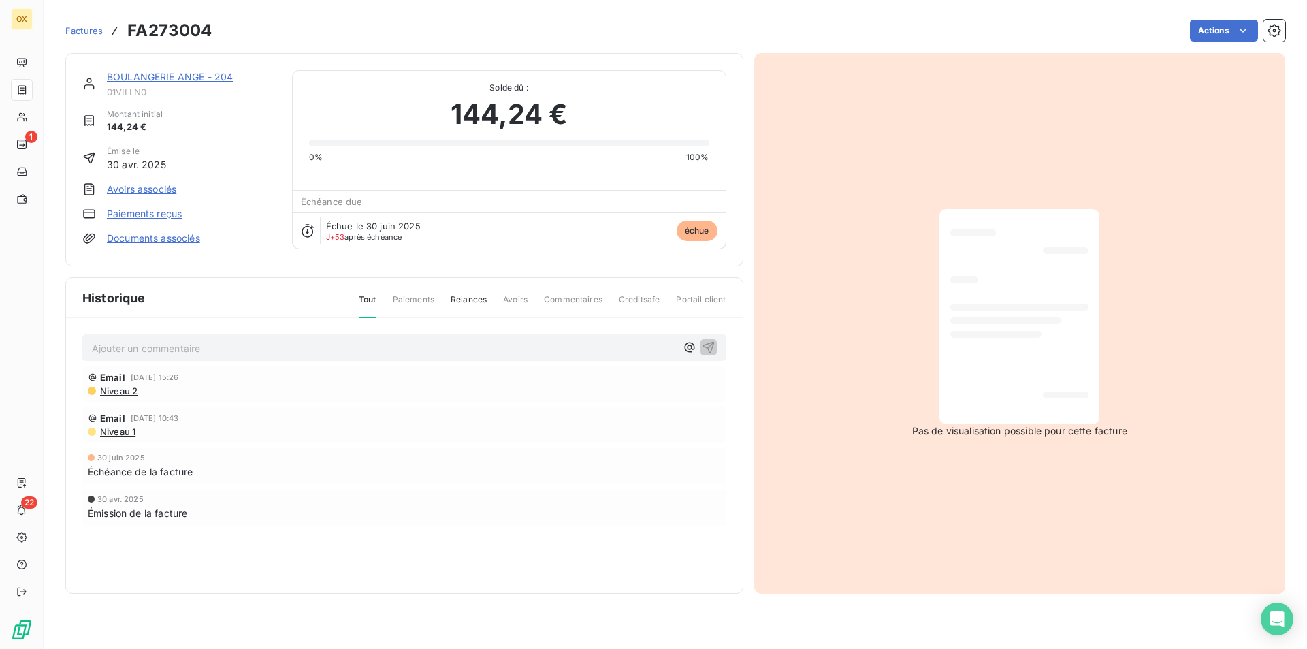
click at [1058, 311] on div at bounding box center [1019, 316] width 138 height 193
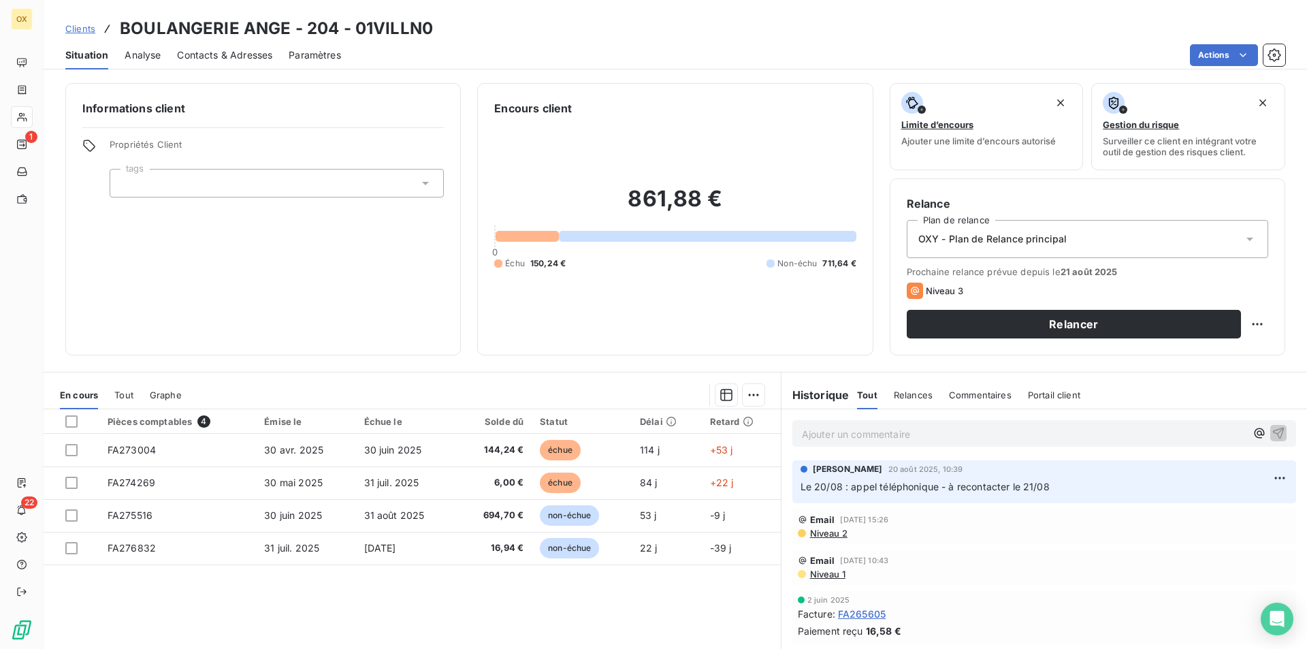
click at [185, 184] on div at bounding box center [277, 183] width 334 height 29
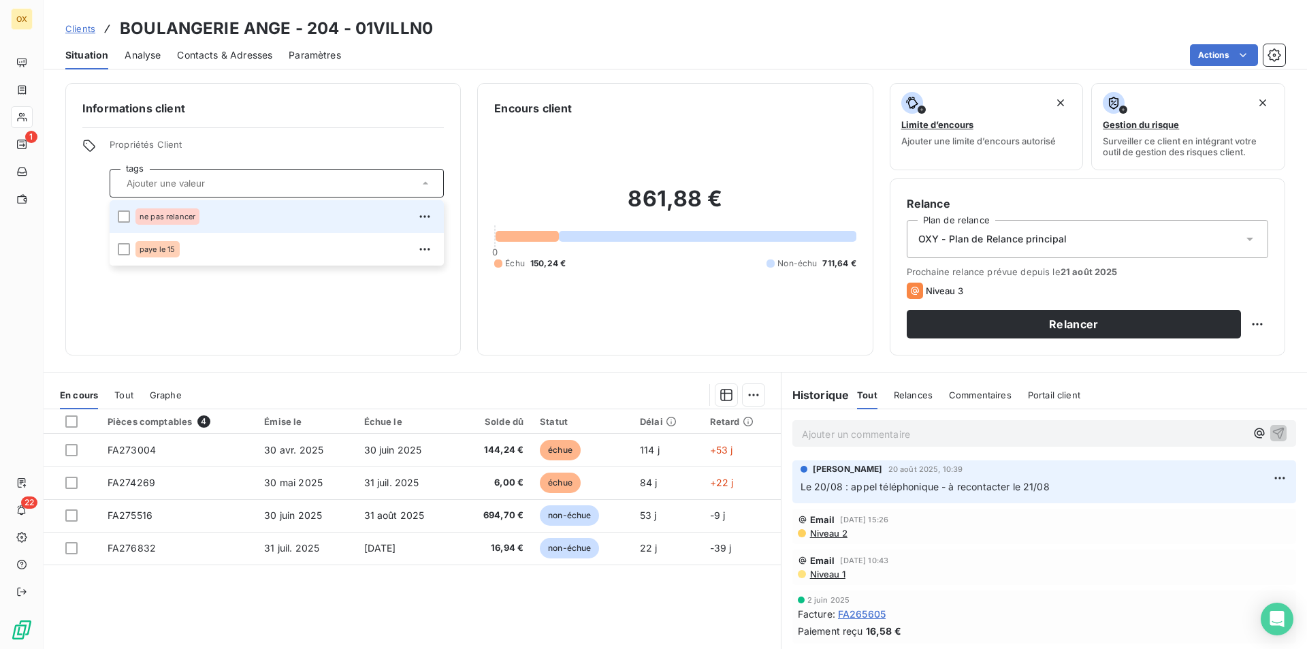
click at [213, 61] on span "Contacts & Adresses" at bounding box center [224, 55] width 95 height 14
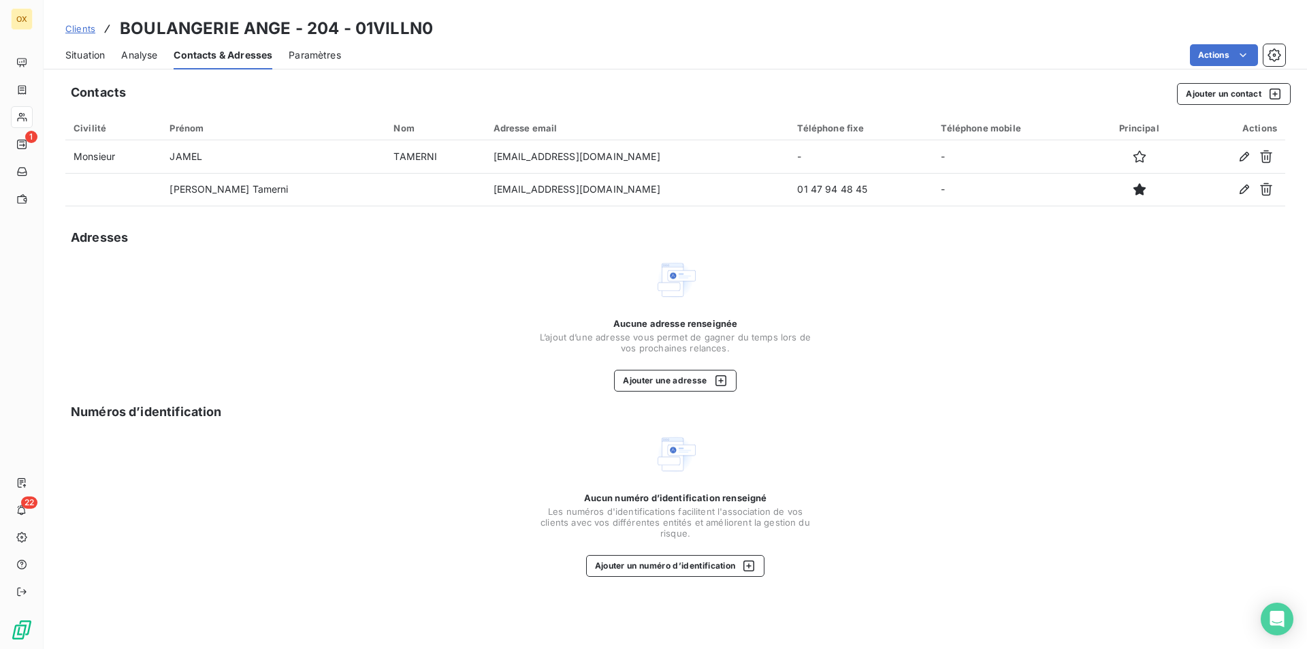
click at [95, 63] on div "Situation" at bounding box center [84, 55] width 39 height 29
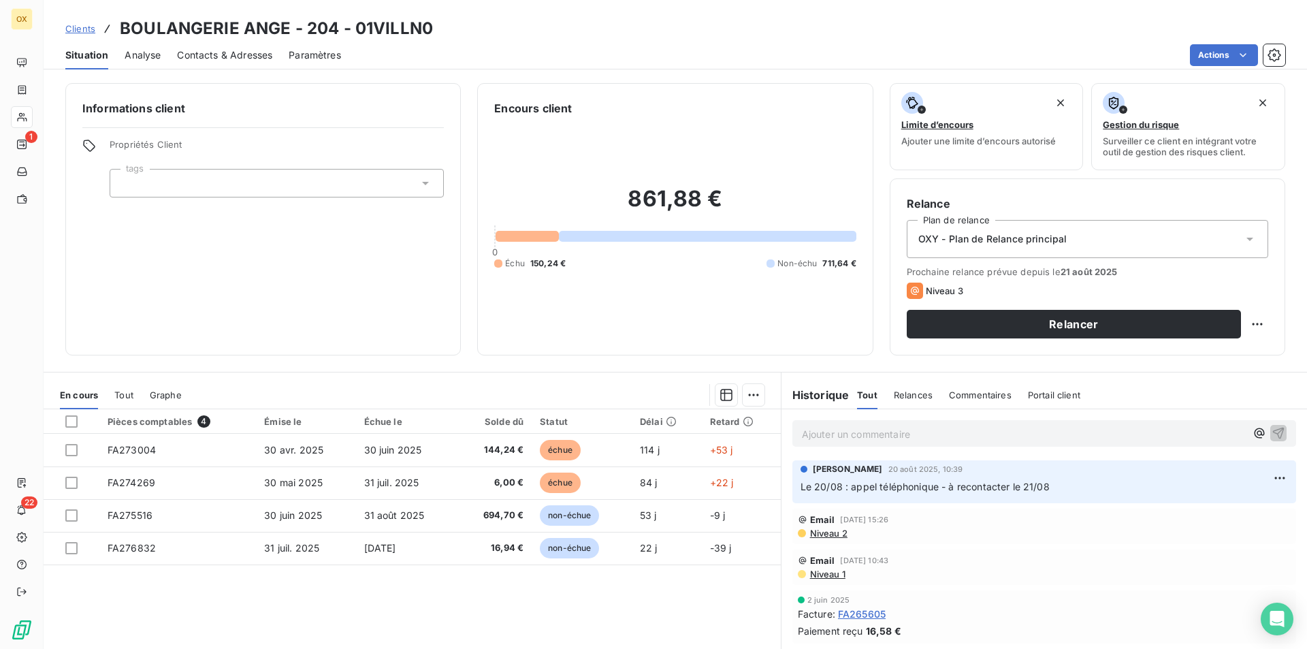
click at [146, 50] on span "Analyse" at bounding box center [143, 55] width 36 height 14
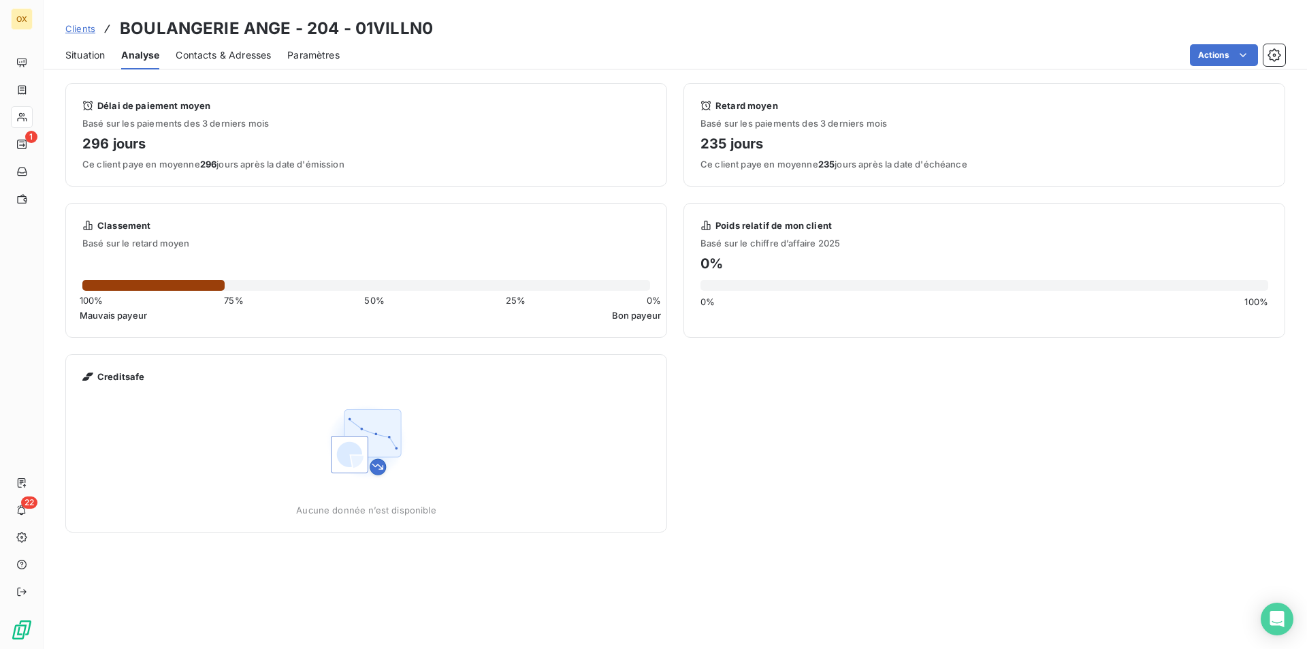
click at [199, 66] on div "Contacts & Adresses" at bounding box center [223, 55] width 95 height 29
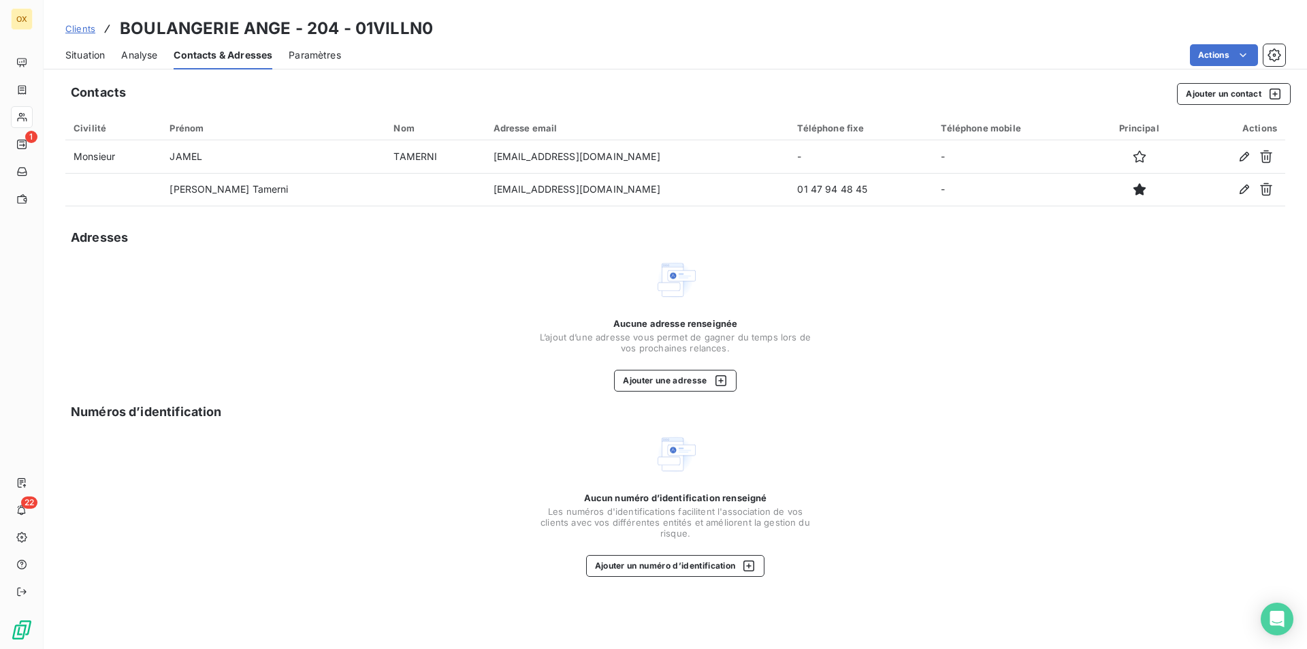
click at [310, 63] on div "Paramètres" at bounding box center [315, 55] width 52 height 29
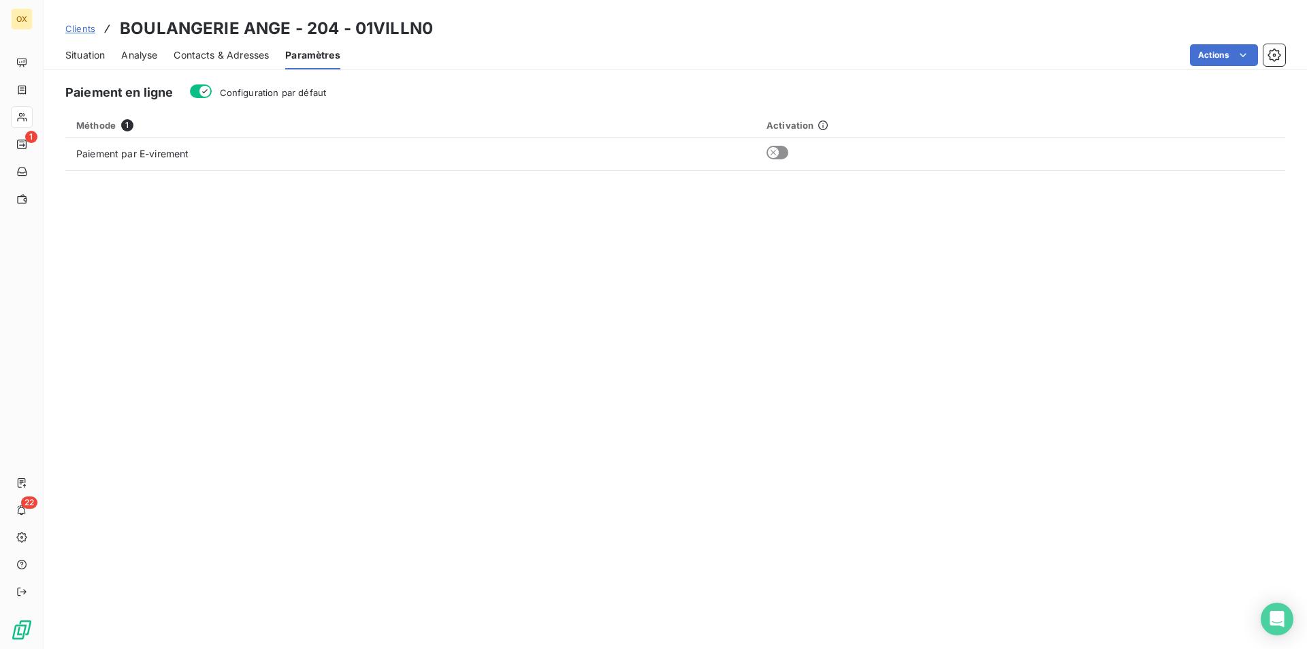
click at [229, 59] on span "Contacts & Adresses" at bounding box center [221, 55] width 95 height 14
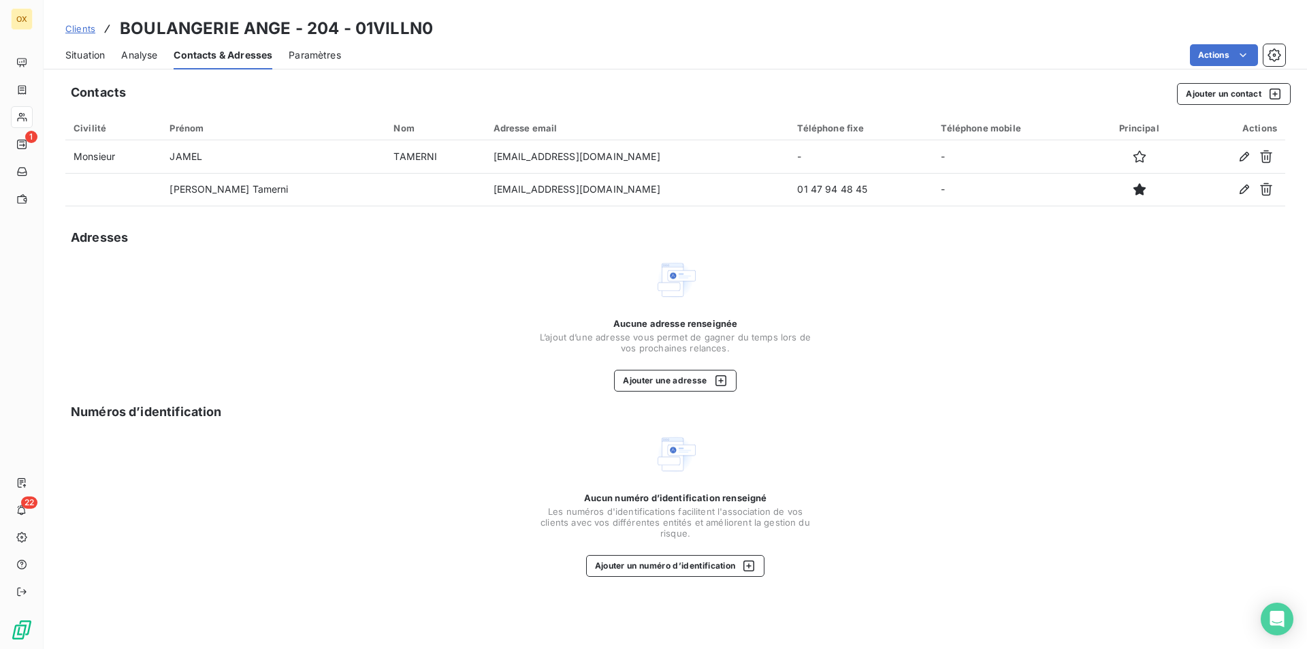
click at [82, 60] on span "Situation" at bounding box center [84, 55] width 39 height 14
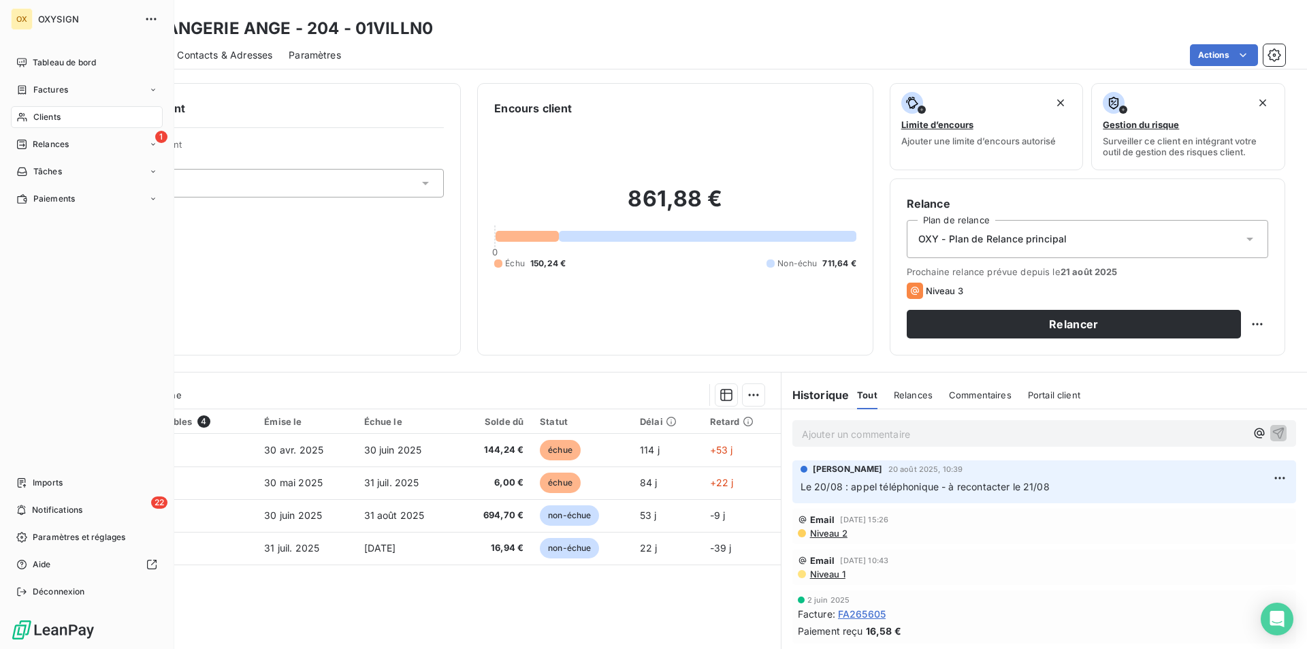
click at [57, 116] on span "Clients" at bounding box center [46, 117] width 27 height 12
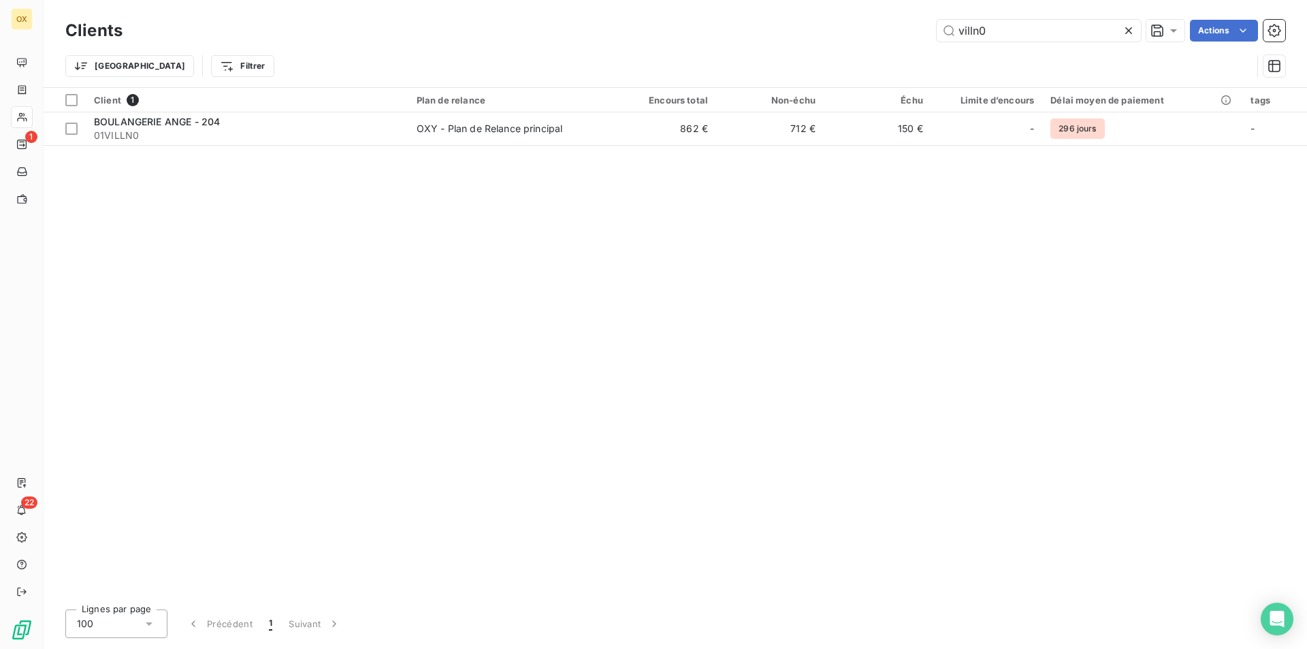
click at [1129, 32] on icon at bounding box center [1128, 30] width 7 height 7
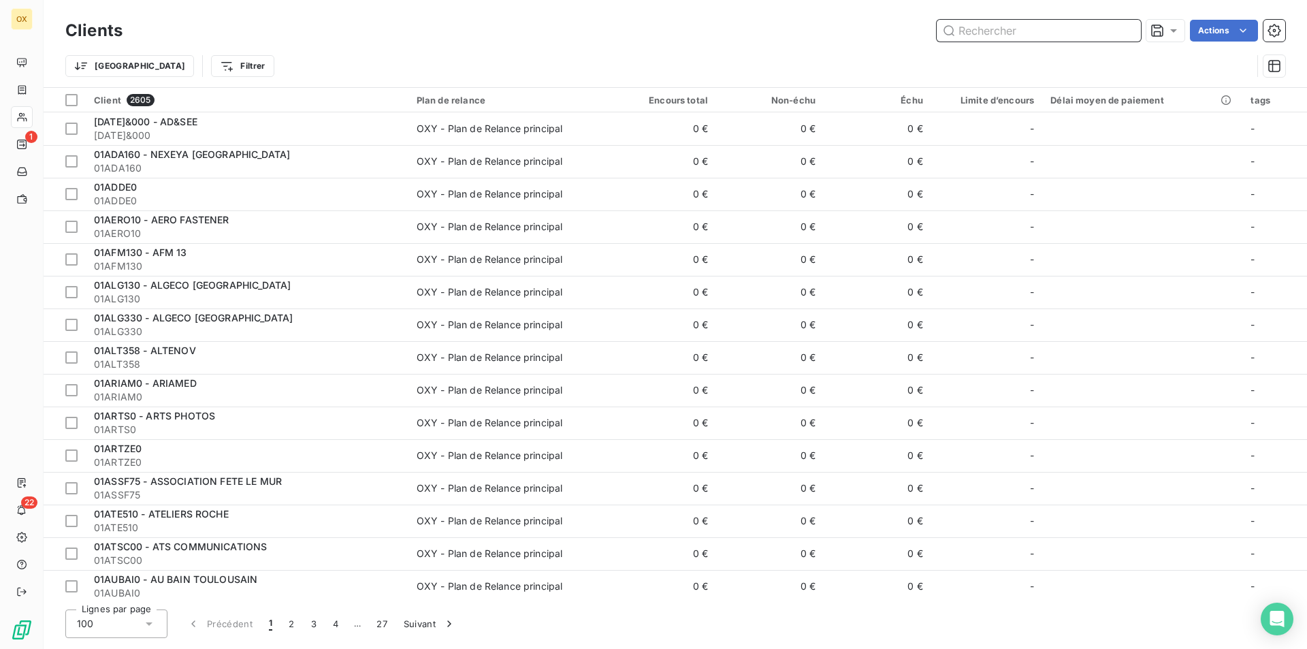
click at [1129, 31] on input "text" at bounding box center [1038, 31] width 204 height 22
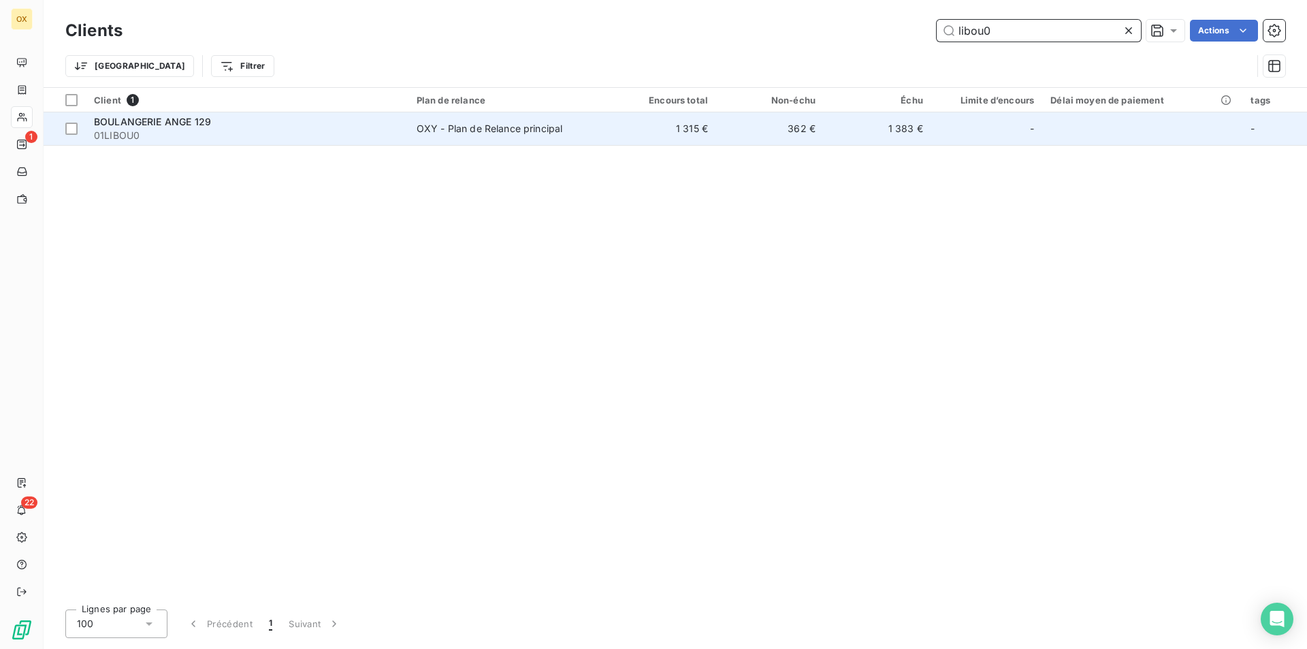
type input "libou0"
click at [803, 129] on td "362 €" at bounding box center [770, 128] width 108 height 33
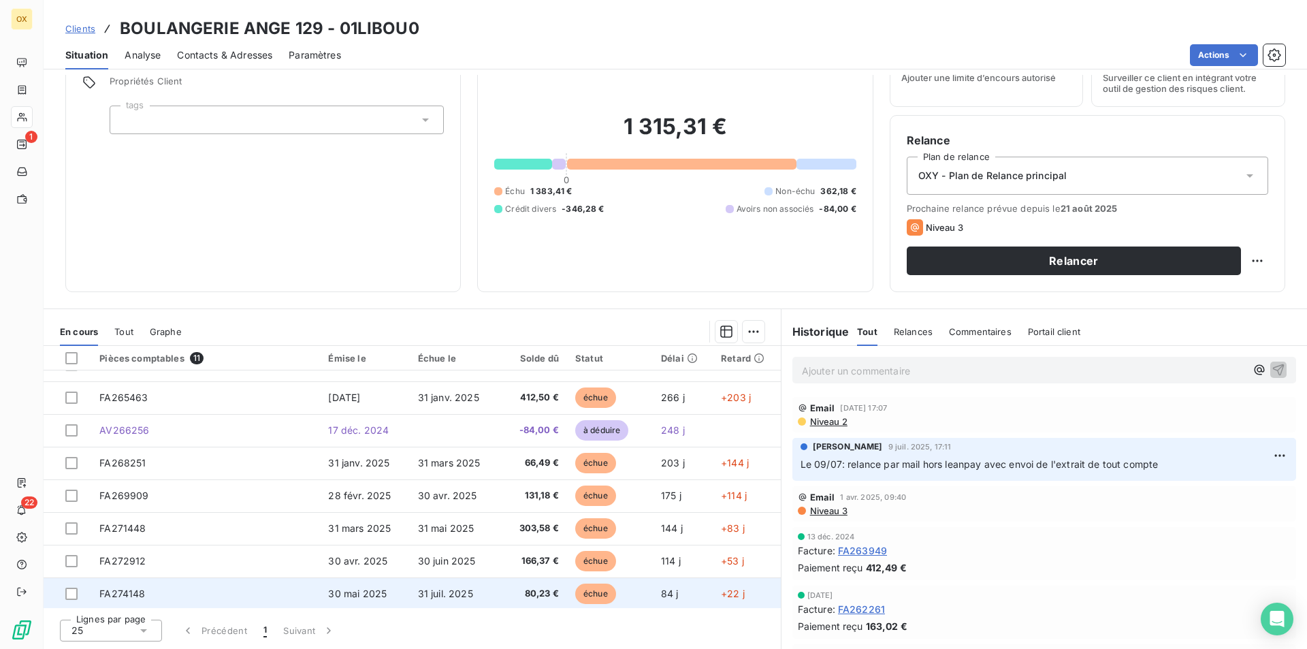
scroll to position [122, 0]
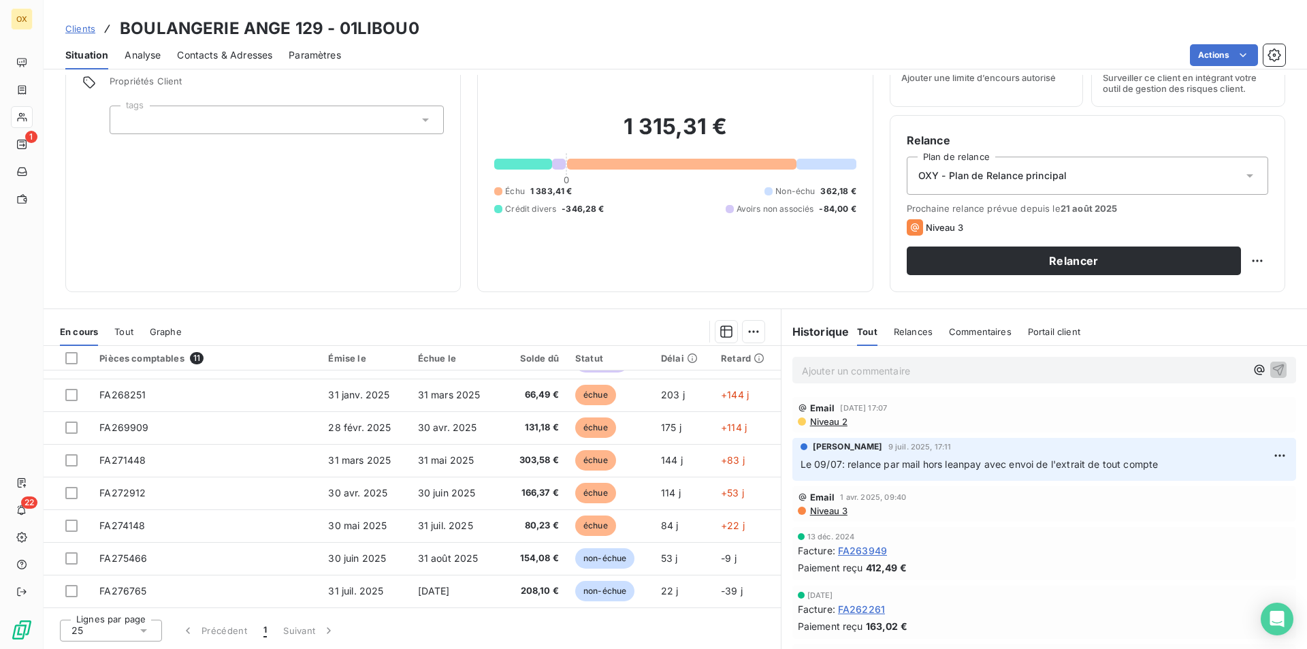
click at [135, 63] on div "Analyse" at bounding box center [143, 55] width 36 height 29
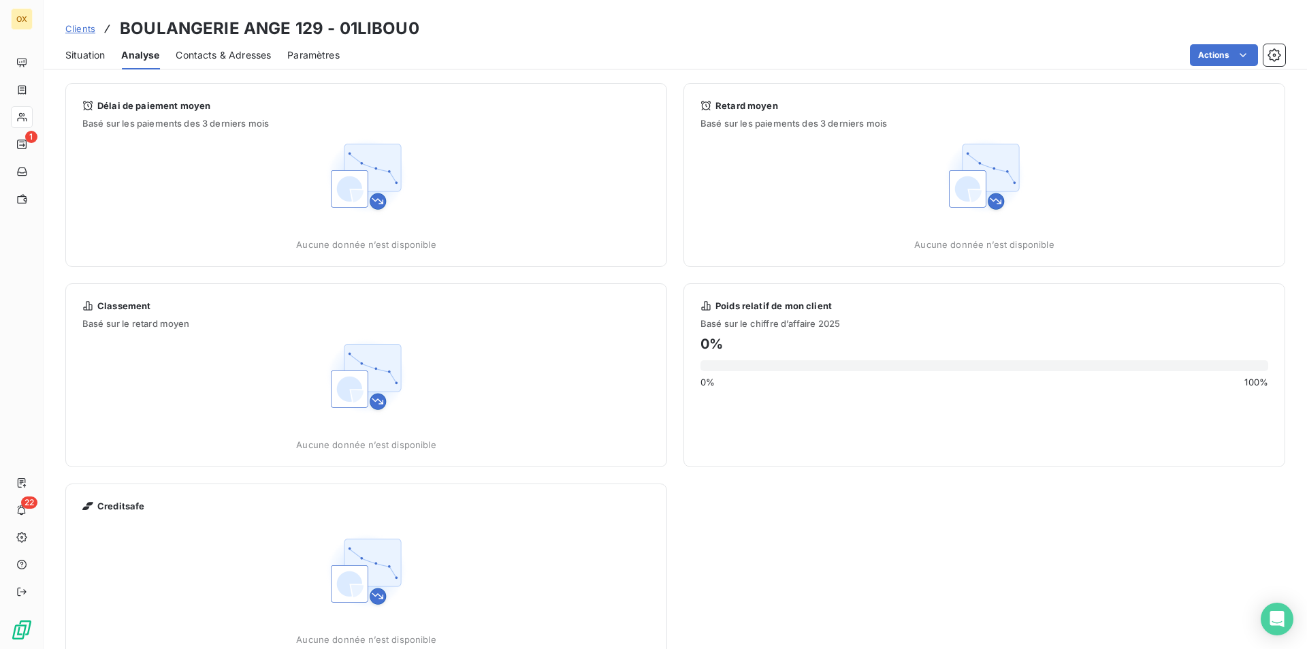
click at [206, 60] on span "Contacts & Adresses" at bounding box center [223, 55] width 95 height 14
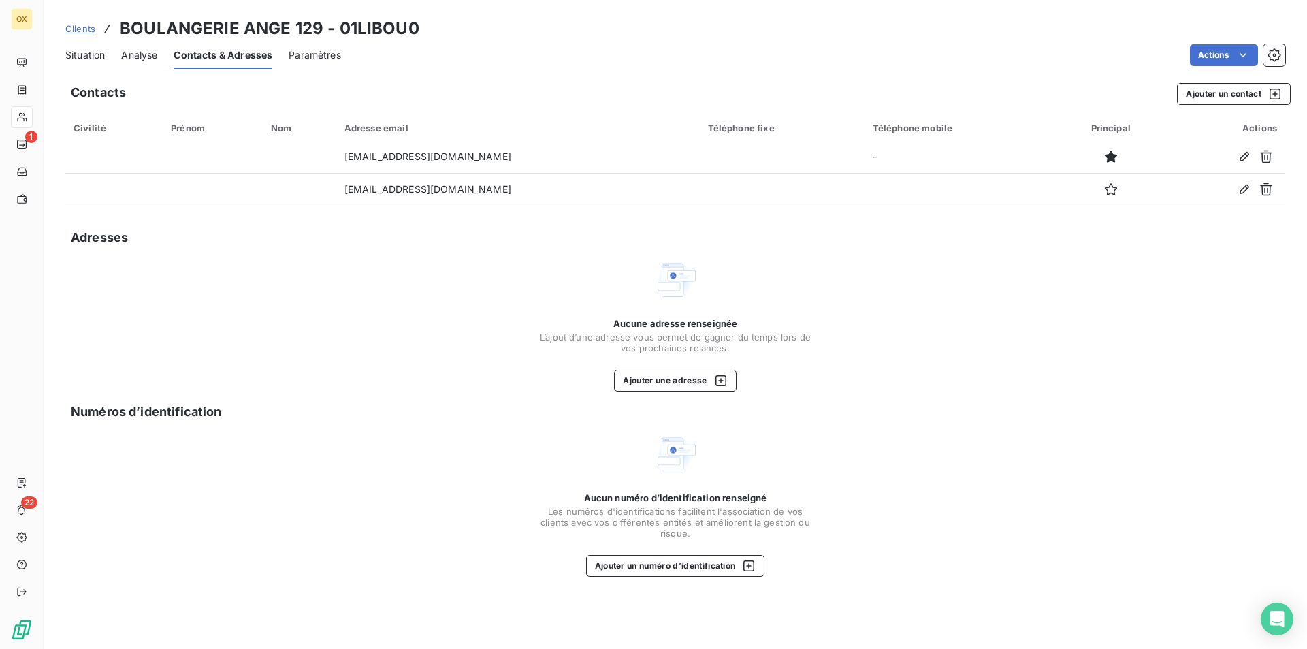
click at [67, 50] on span "Situation" at bounding box center [84, 55] width 39 height 14
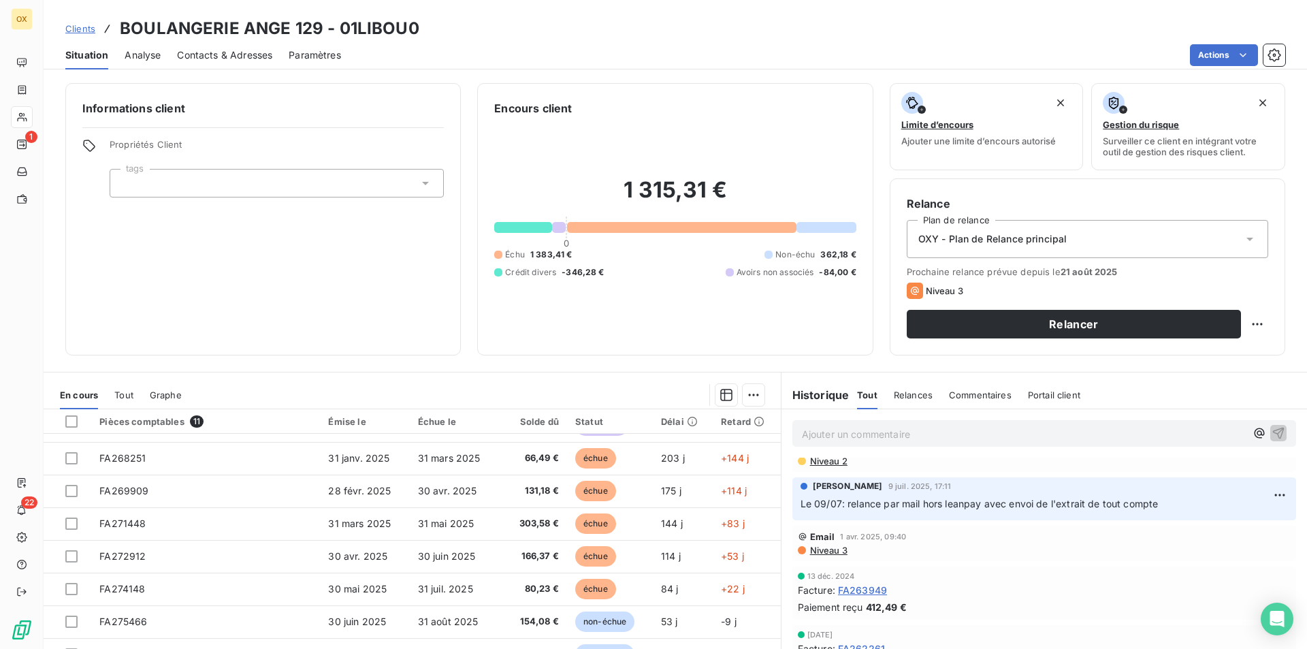
scroll to position [0, 0]
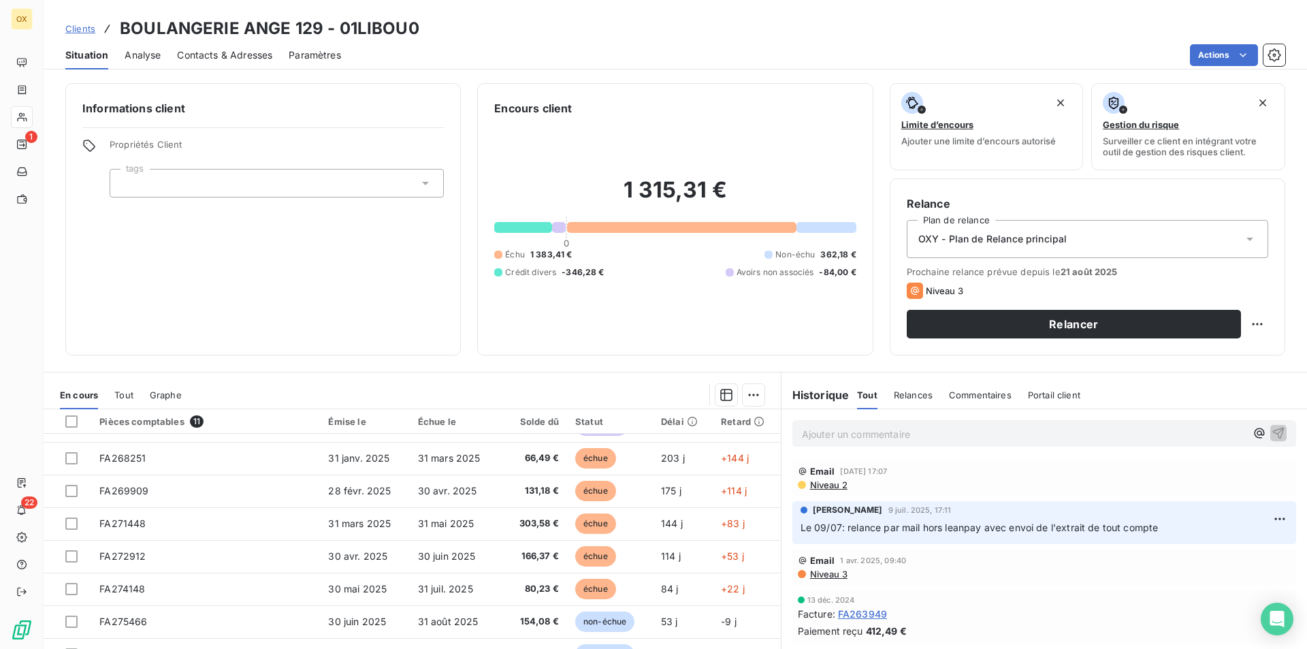
click at [832, 486] on span "Niveau 2" at bounding box center [827, 484] width 39 height 11
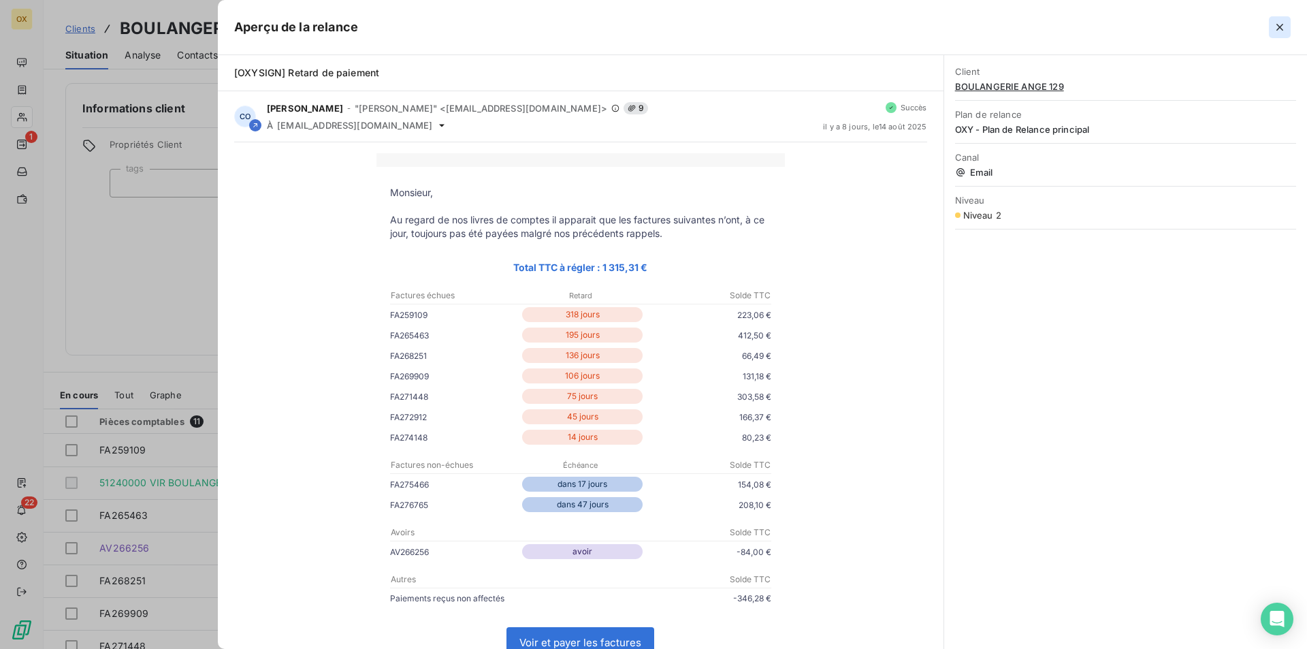
click at [1285, 31] on icon "button" at bounding box center [1280, 27] width 14 height 14
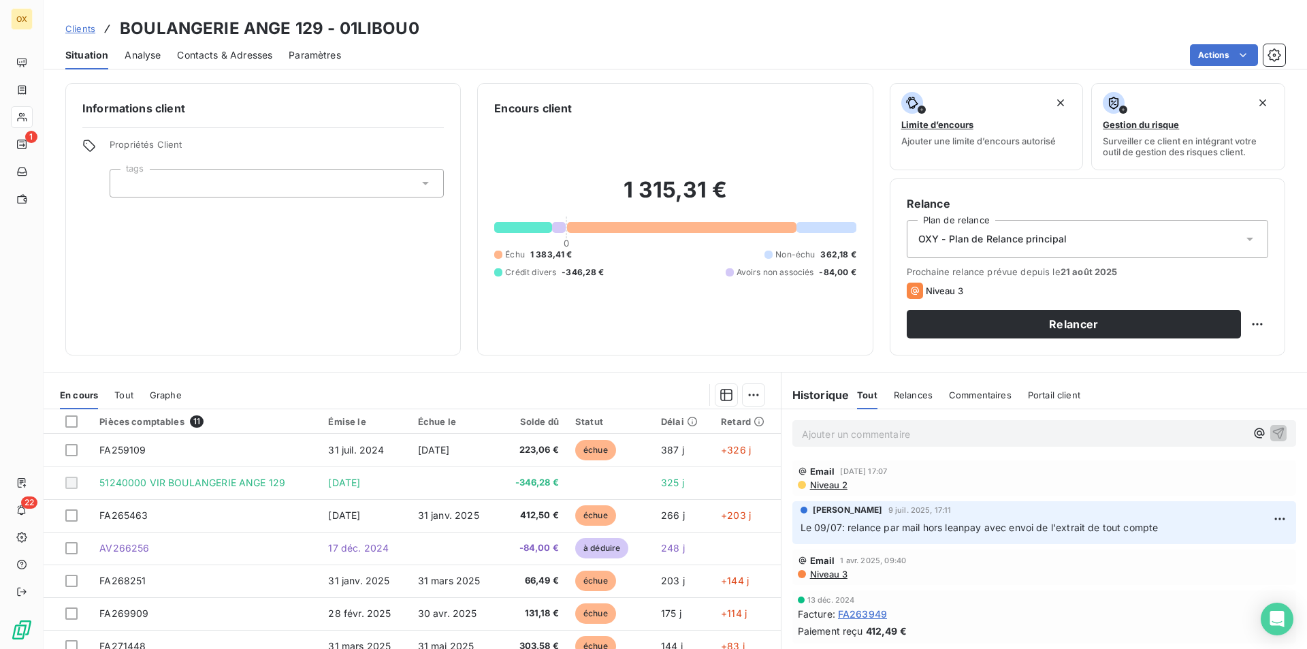
click at [203, 51] on span "Contacts & Adresses" at bounding box center [224, 55] width 95 height 14
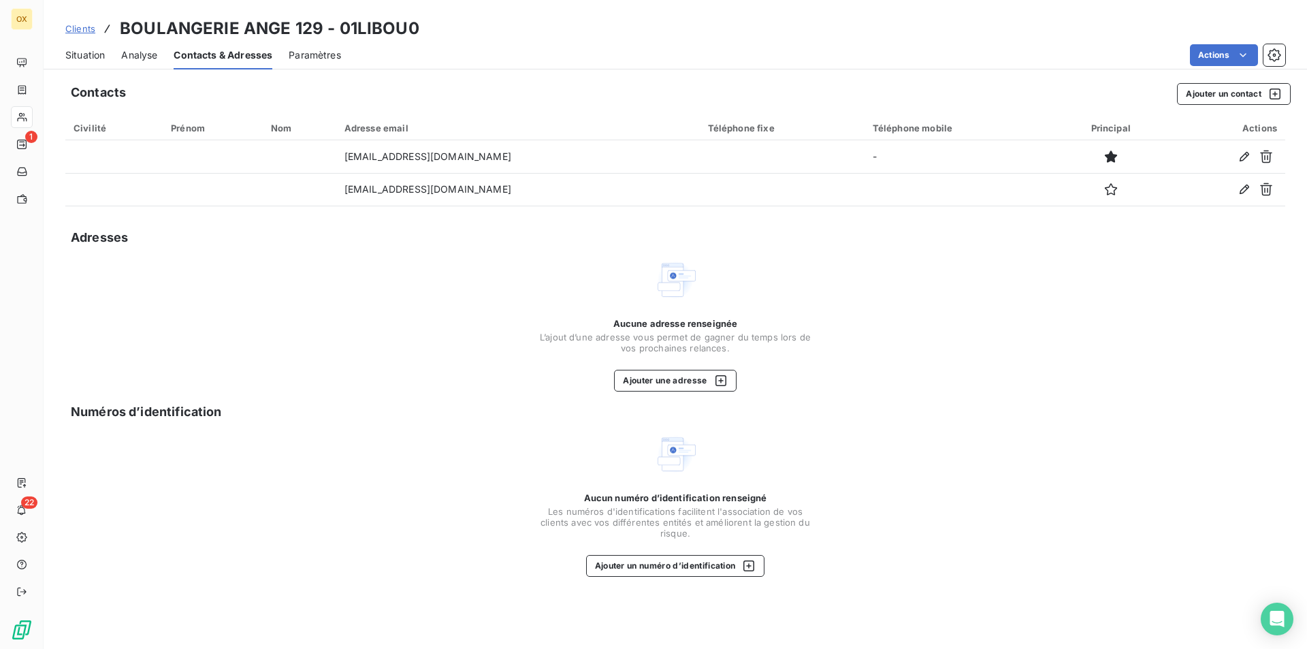
click at [99, 56] on span "Situation" at bounding box center [84, 55] width 39 height 14
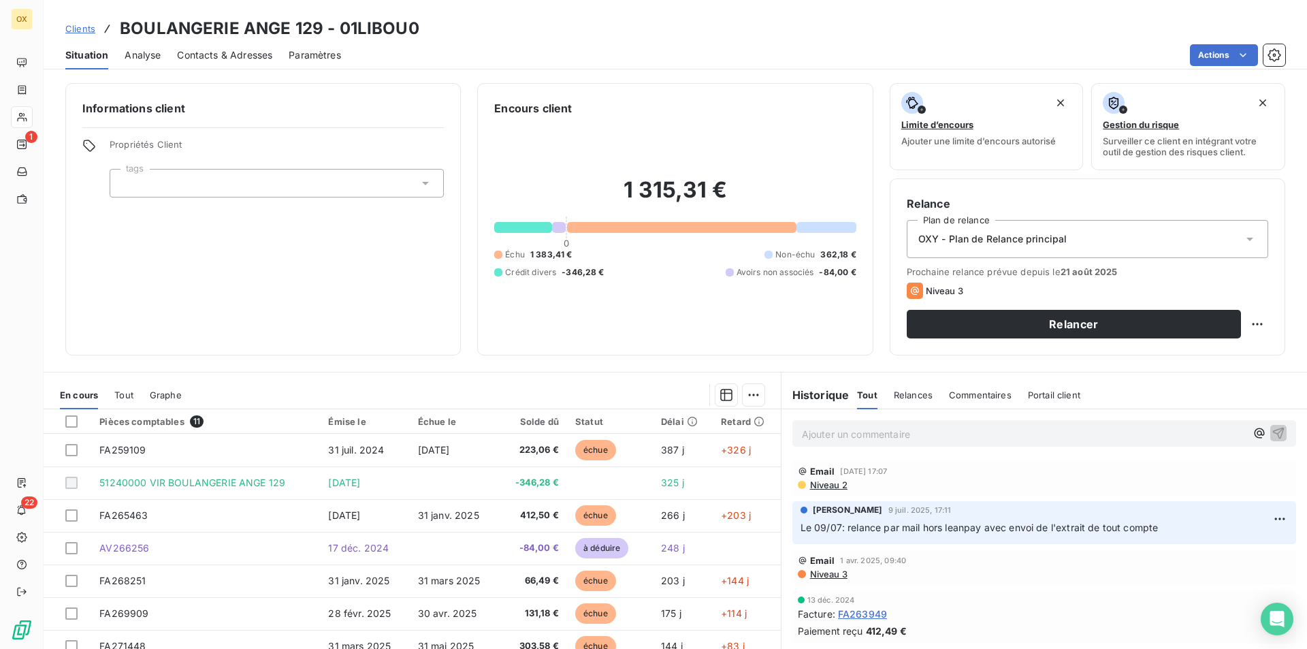
click at [238, 56] on span "Contacts & Adresses" at bounding box center [224, 55] width 95 height 14
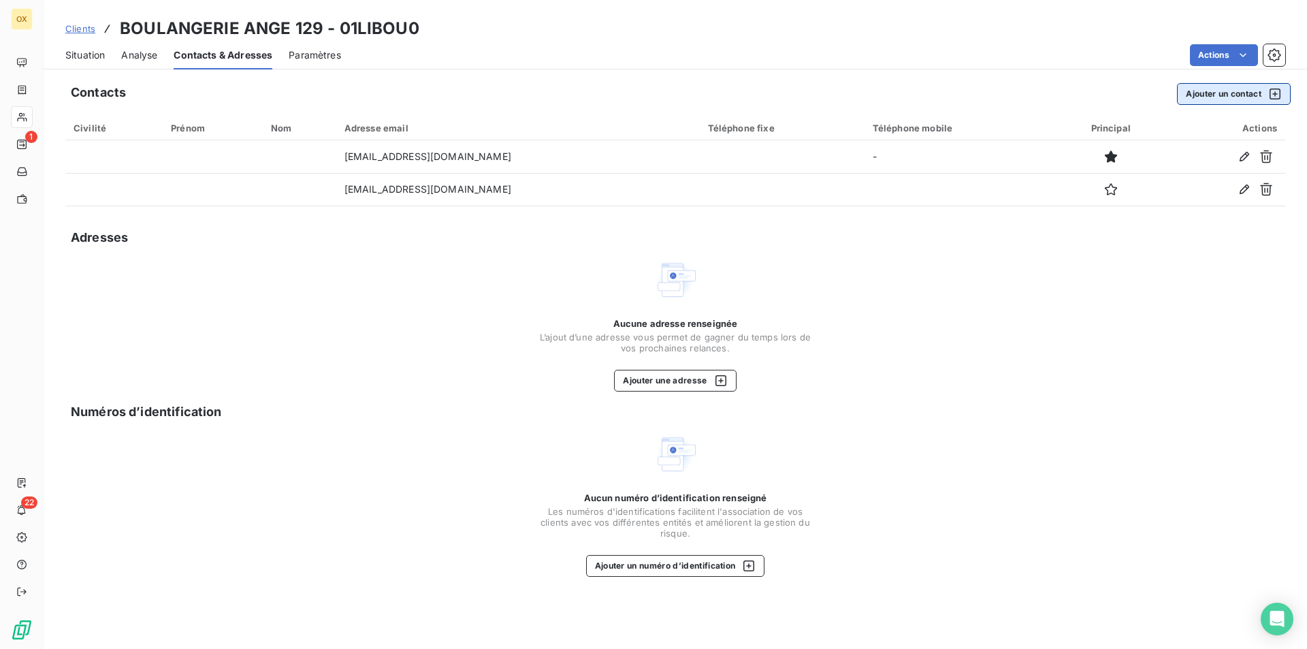
click at [1211, 99] on button "Ajouter un contact" at bounding box center [1234, 94] width 114 height 22
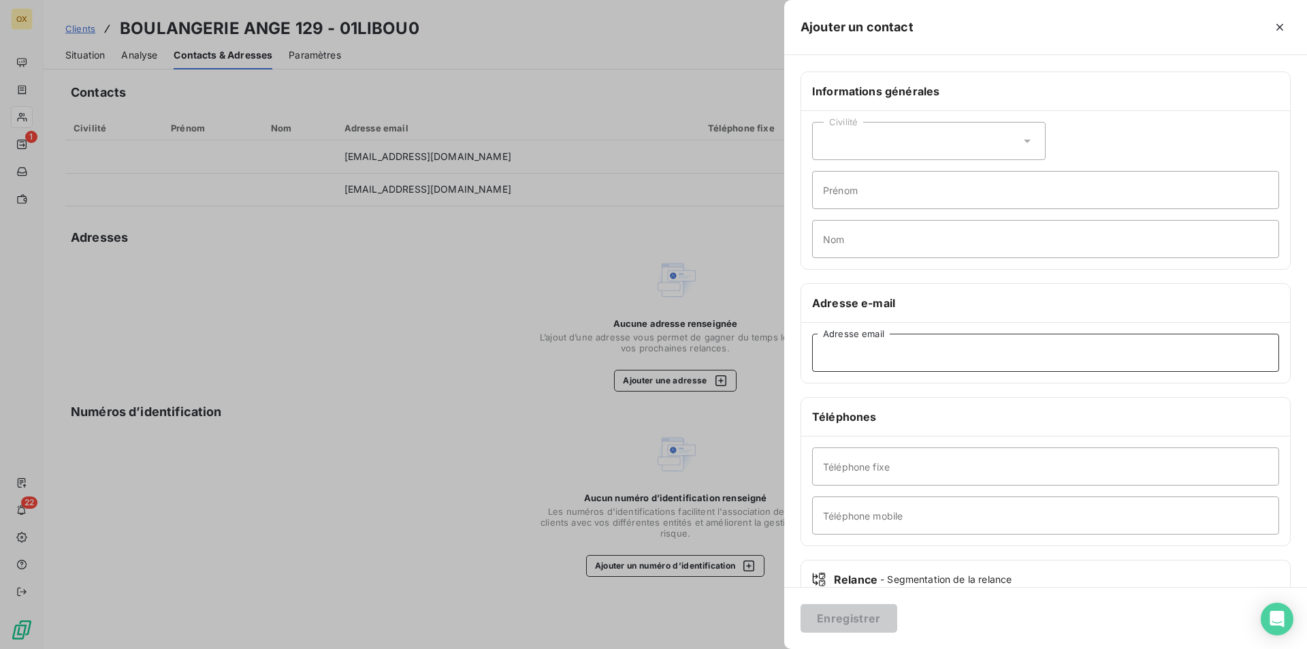
click at [966, 366] on input "Adresse email" at bounding box center [1045, 352] width 467 height 38
paste input "[EMAIL_ADDRESS][DOMAIN_NAME]"
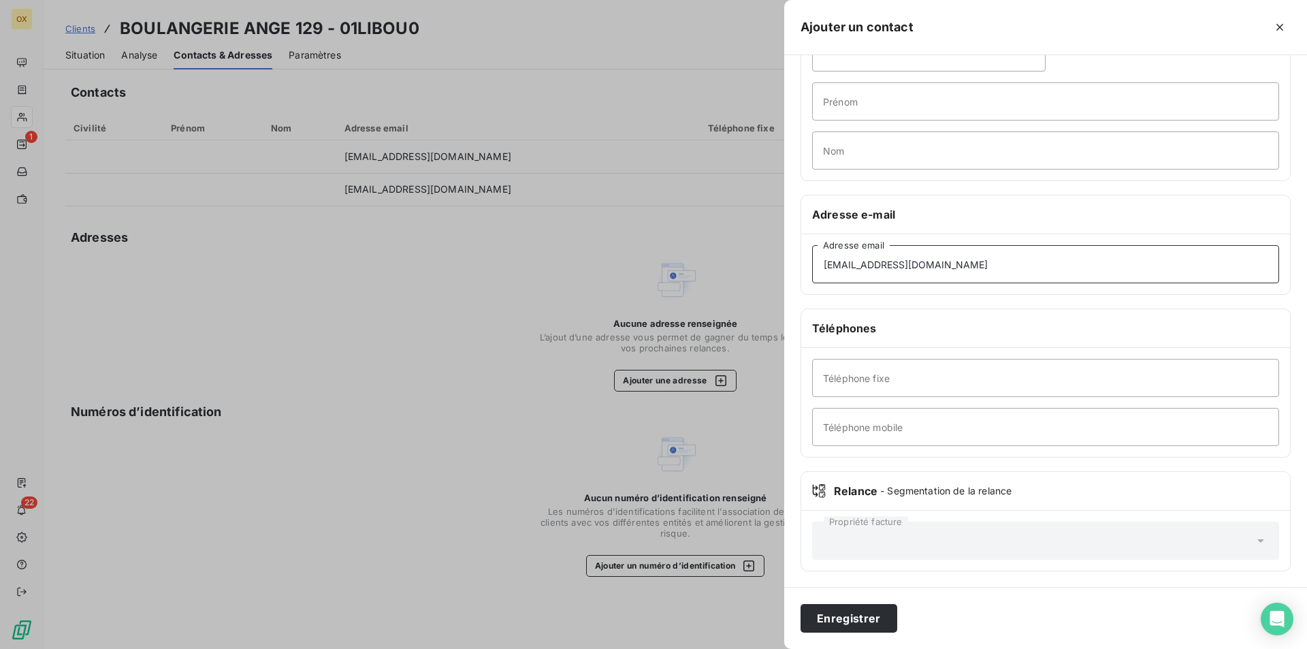
scroll to position [89, 0]
type input "[EMAIL_ADDRESS][DOMAIN_NAME]"
click at [853, 614] on button "Enregistrer" at bounding box center [848, 618] width 97 height 29
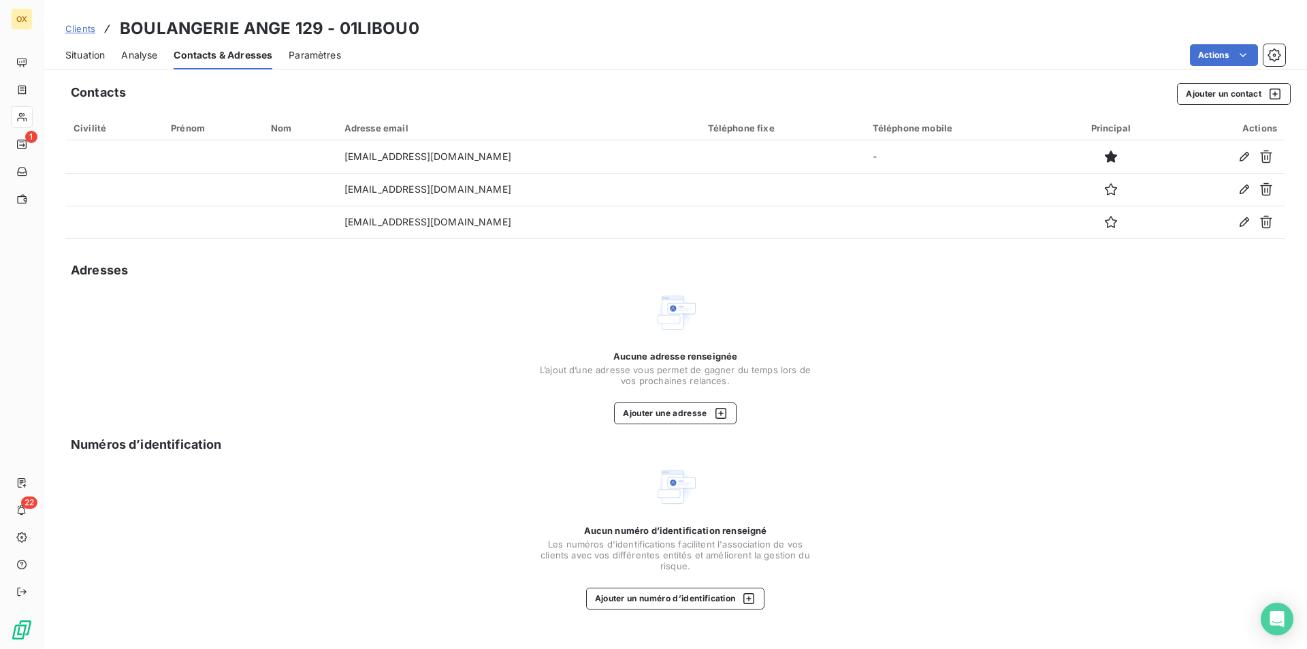
click at [101, 65] on div "Situation" at bounding box center [84, 55] width 39 height 29
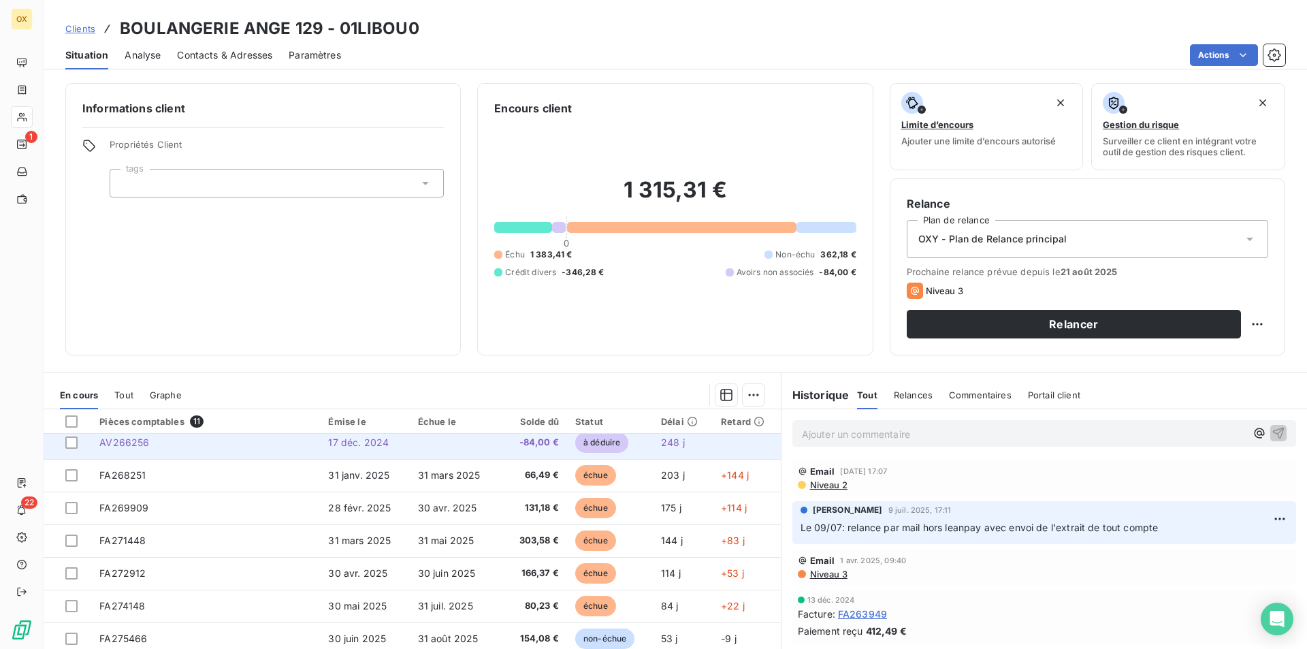
scroll to position [122, 0]
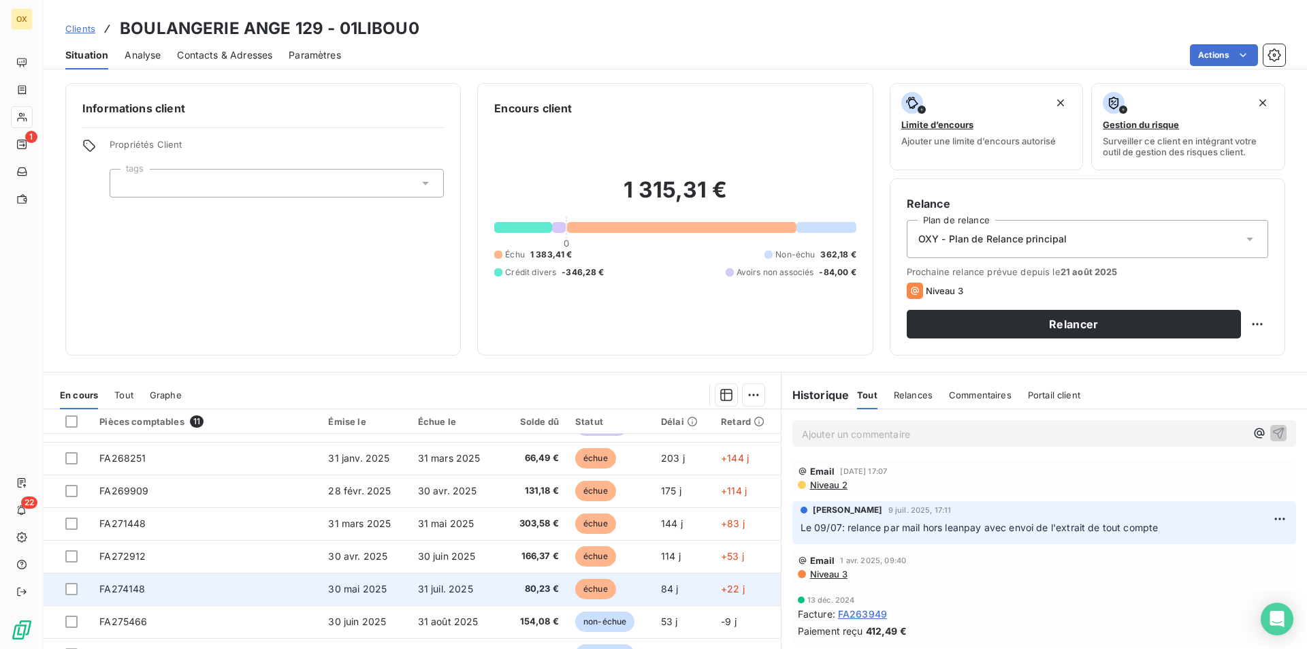
click at [551, 580] on td "80,23 €" at bounding box center [533, 588] width 68 height 33
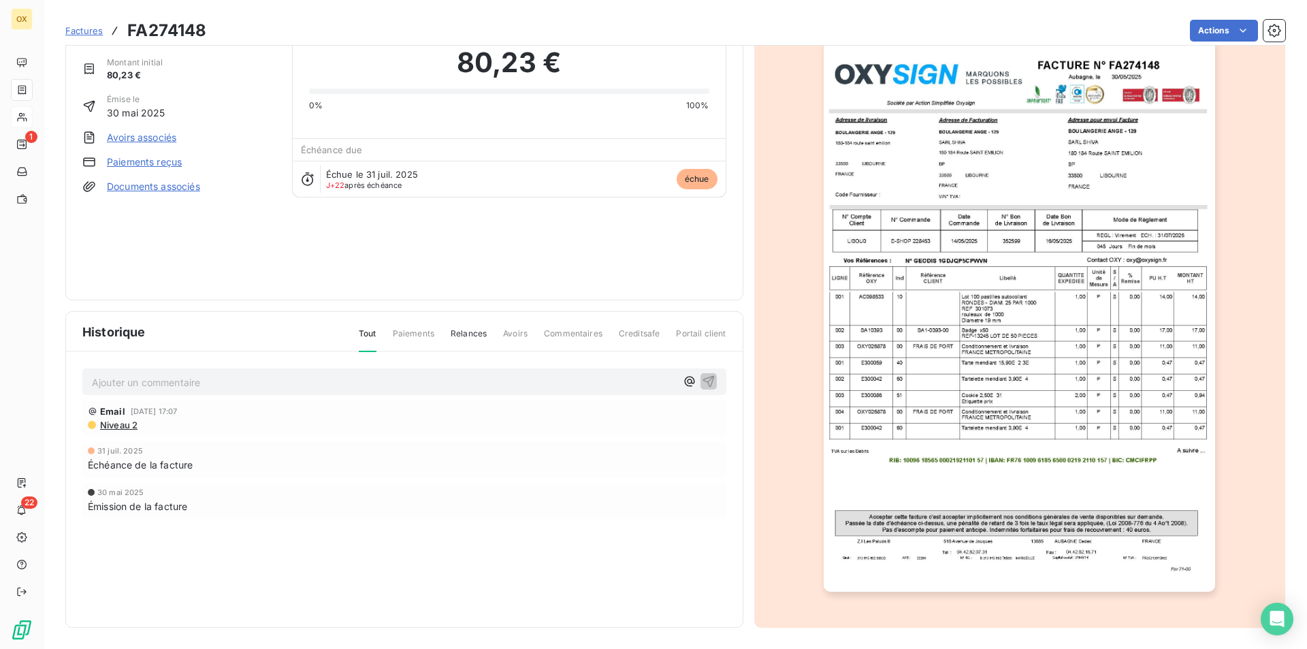
scroll to position [53, 0]
click at [1078, 420] on img "button" at bounding box center [1018, 314] width 391 height 554
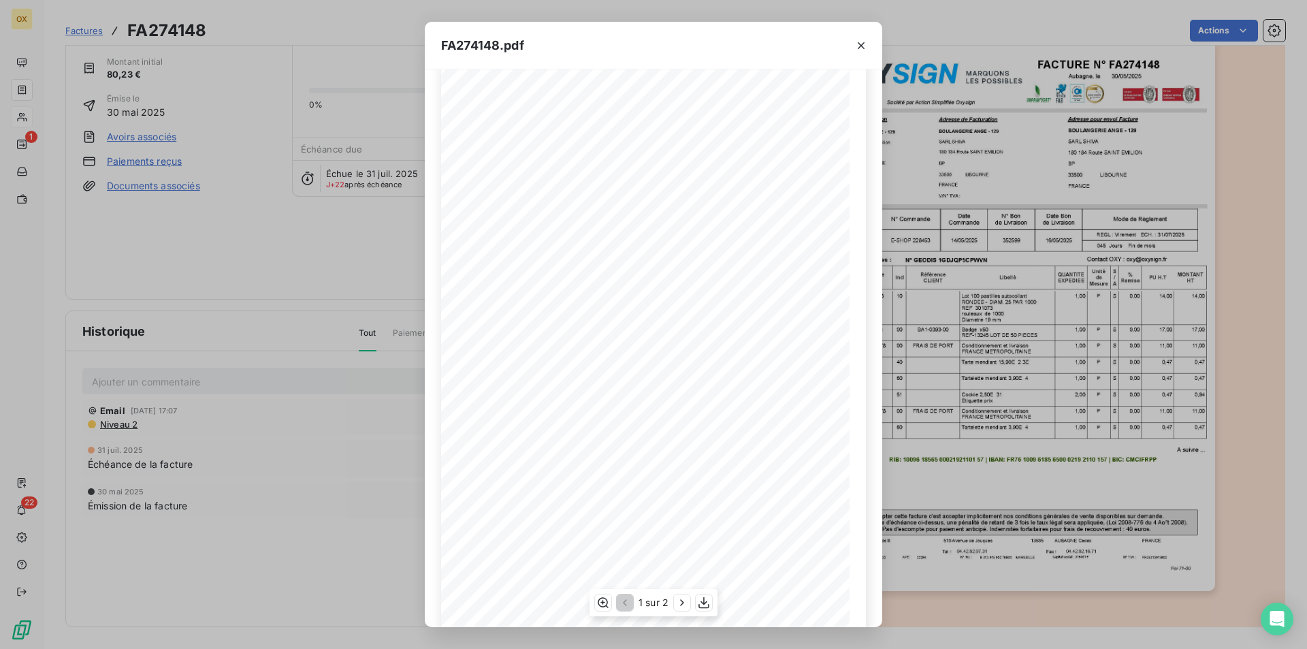
scroll to position [52, 0]
click at [702, 601] on icon "button" at bounding box center [704, 602] width 14 height 14
click at [150, 289] on div "FA274148.pdf FACTURE N° Aubagne, [GEOGRAPHIC_DATA] [DATE] FA274148 Société par …" at bounding box center [653, 324] width 1307 height 649
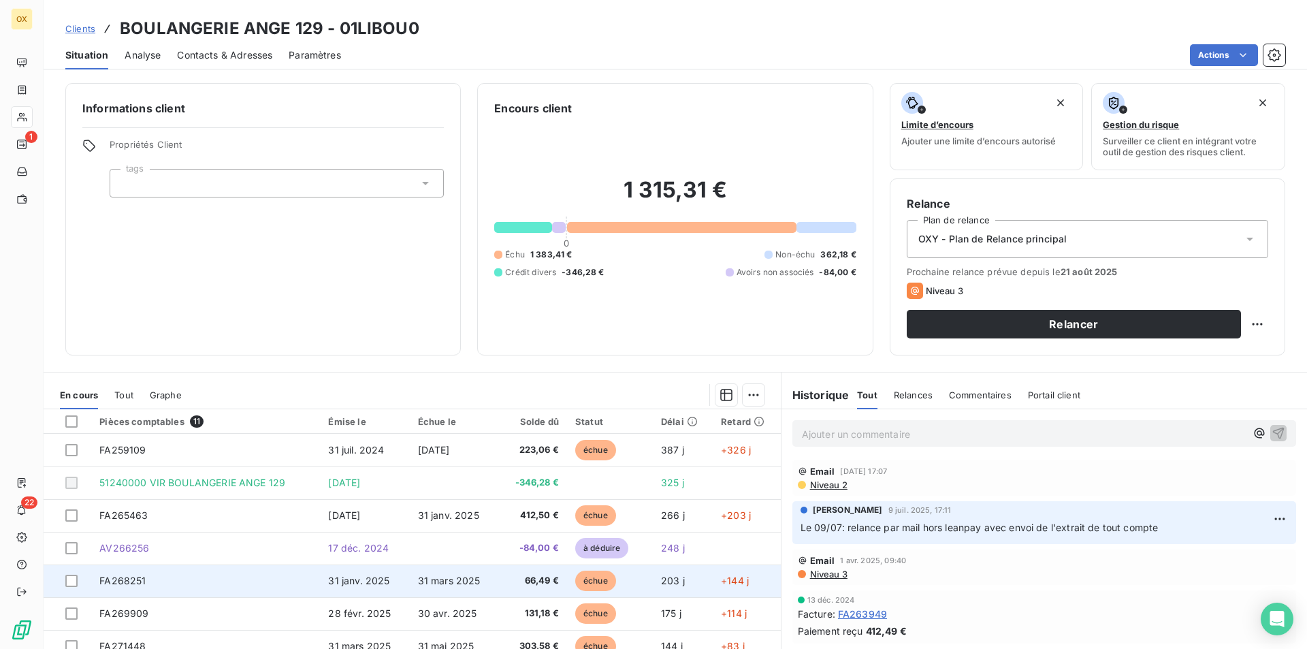
scroll to position [122, 0]
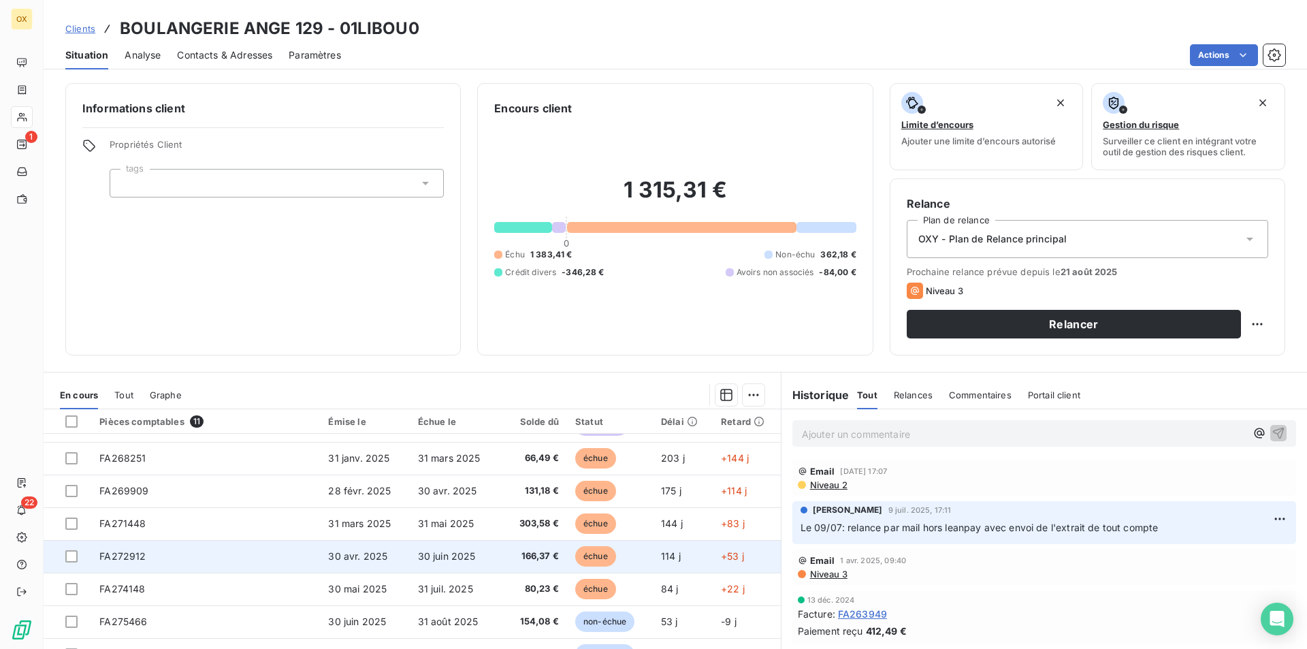
click at [503, 565] on td "166,37 €" at bounding box center [533, 556] width 68 height 33
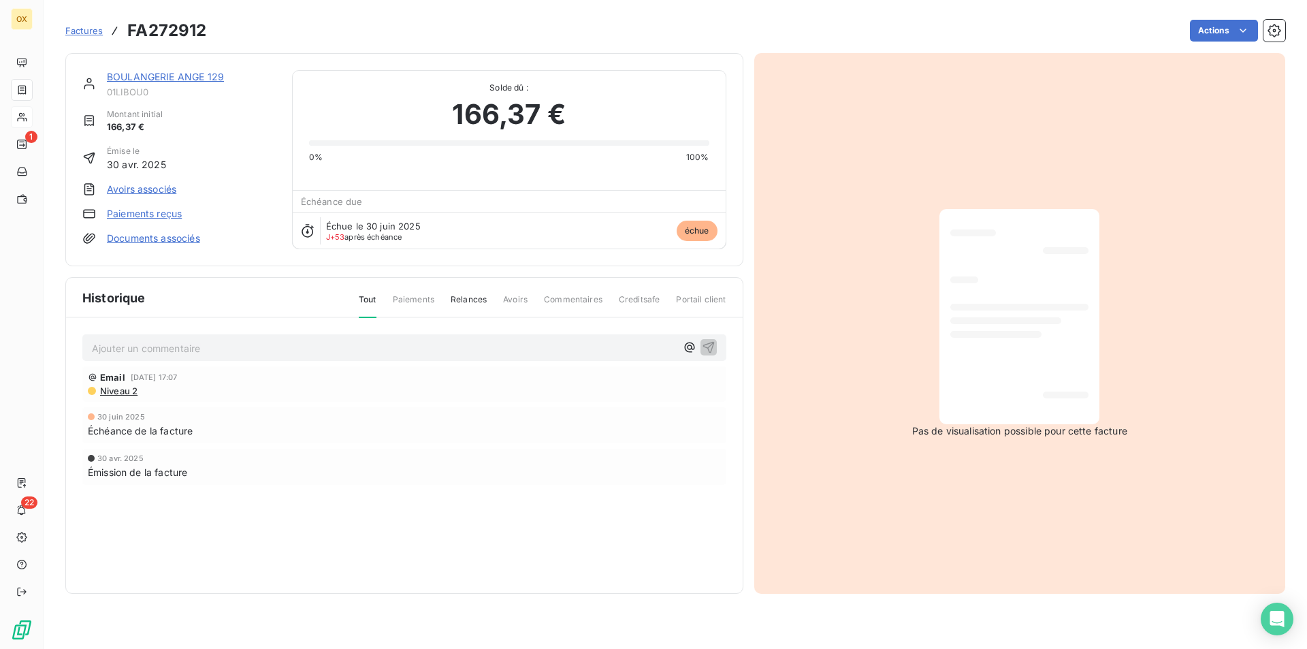
click at [974, 407] on div at bounding box center [1019, 316] width 138 height 193
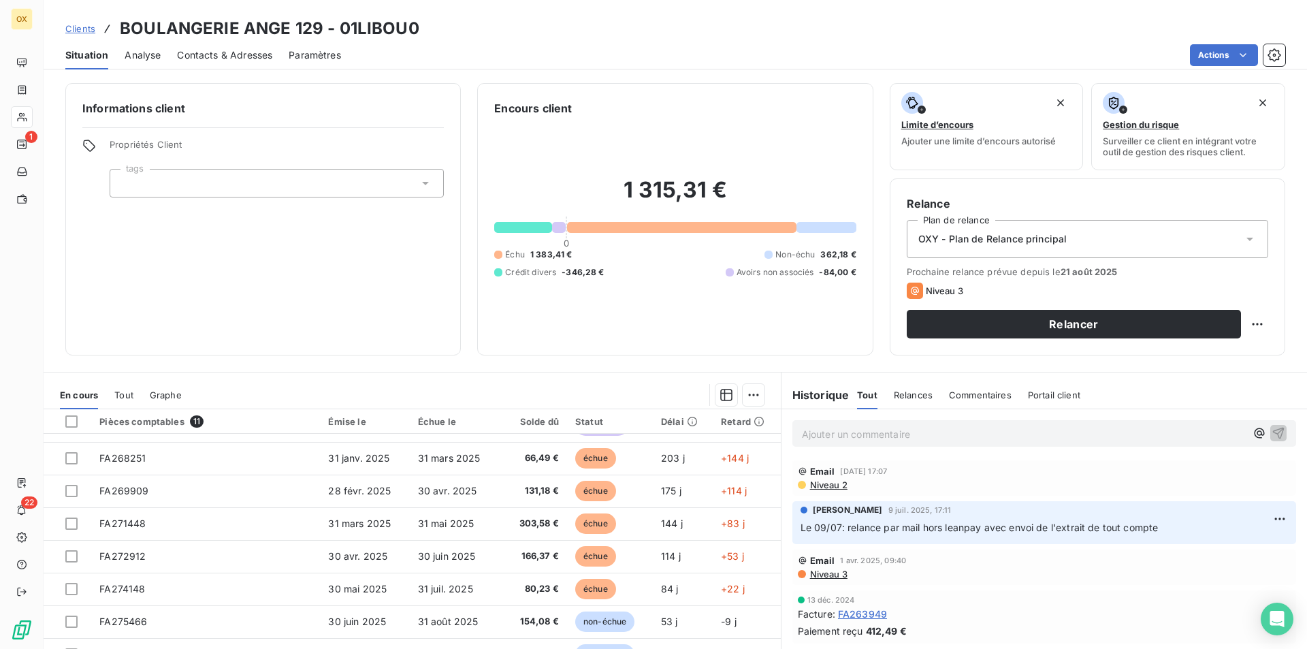
scroll to position [63, 0]
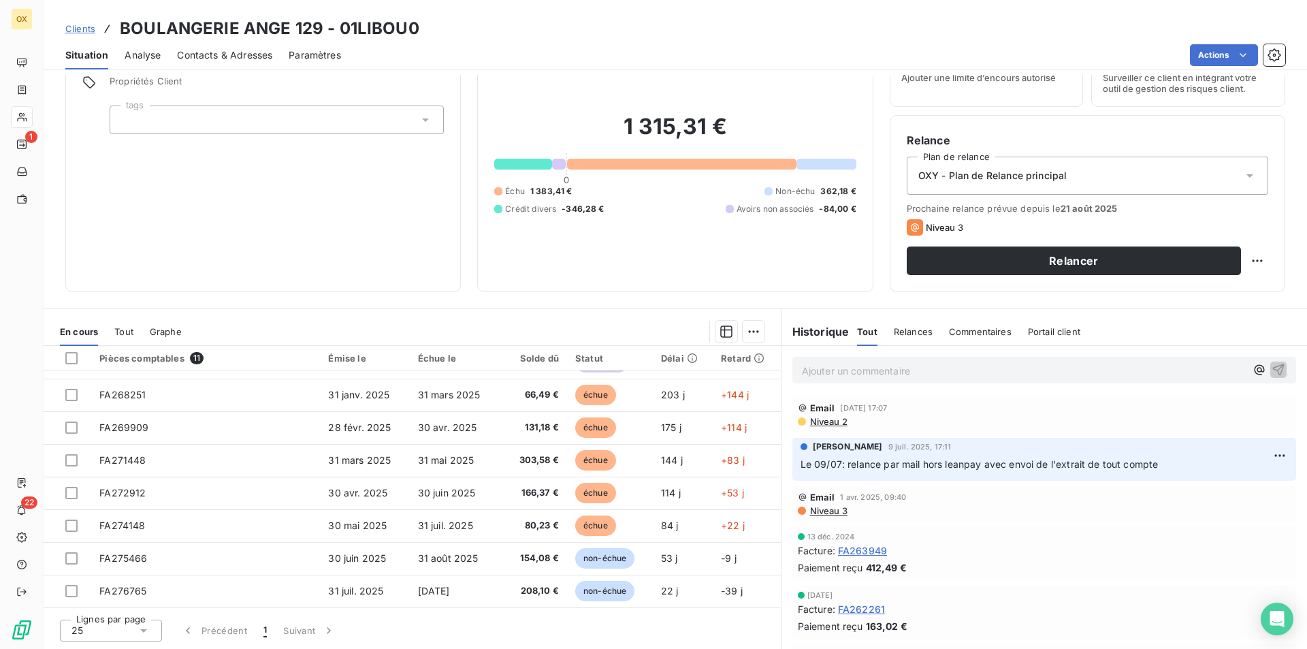
click at [210, 61] on span "Contacts & Adresses" at bounding box center [224, 55] width 95 height 14
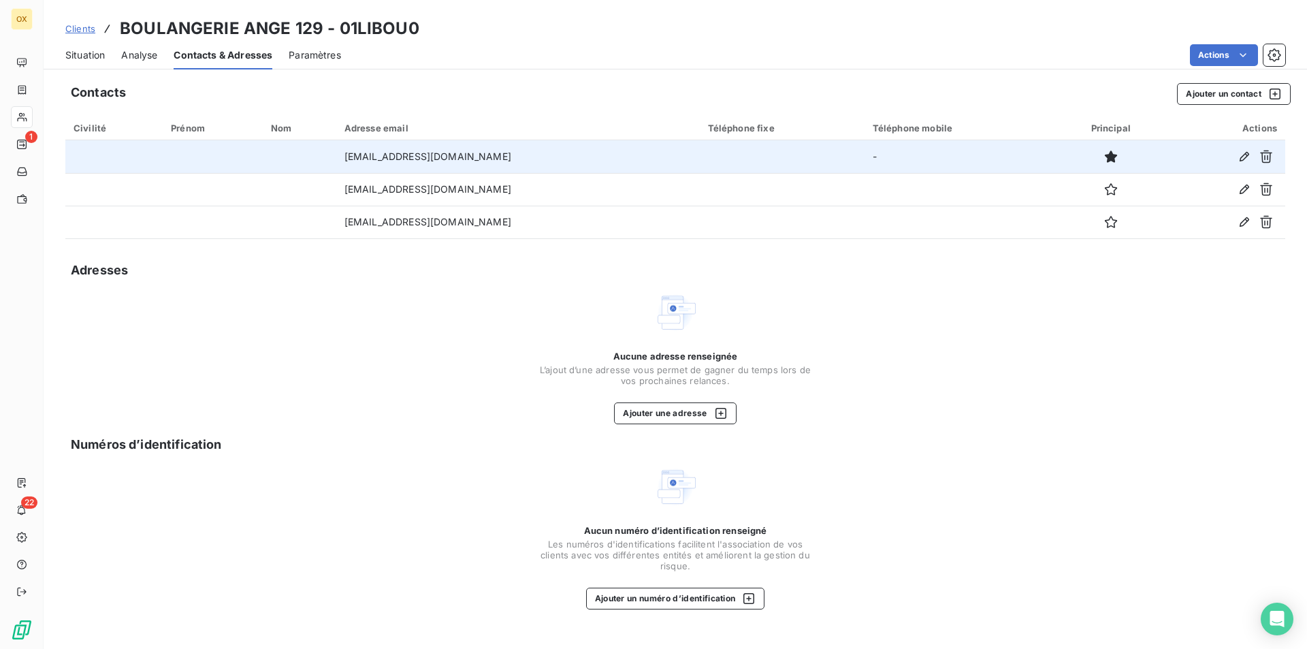
click at [529, 156] on td "[EMAIL_ADDRESS][DOMAIN_NAME]" at bounding box center [517, 156] width 363 height 33
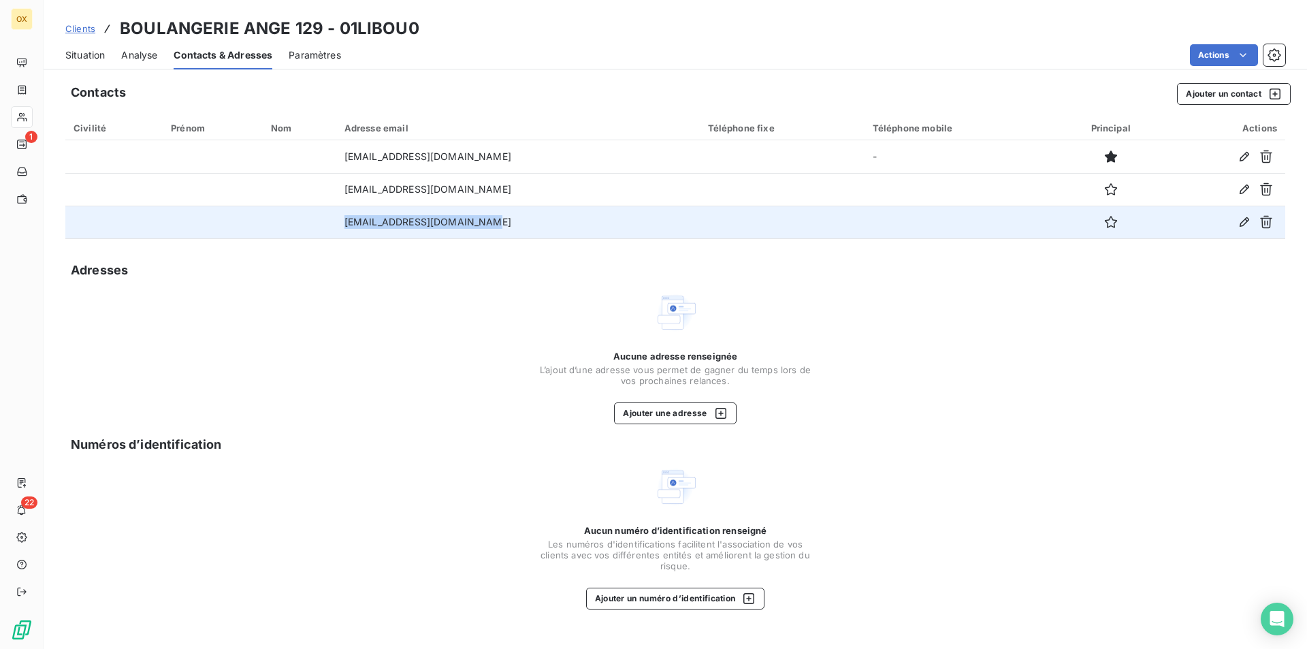
drag, startPoint x: 463, startPoint y: 224, endPoint x: 335, endPoint y: 236, distance: 129.2
click at [336, 236] on td "[EMAIL_ADDRESS][DOMAIN_NAME]" at bounding box center [517, 222] width 363 height 33
copy td "[EMAIL_ADDRESS][DOMAIN_NAME]"
click at [322, 229] on td at bounding box center [299, 222] width 73 height 33
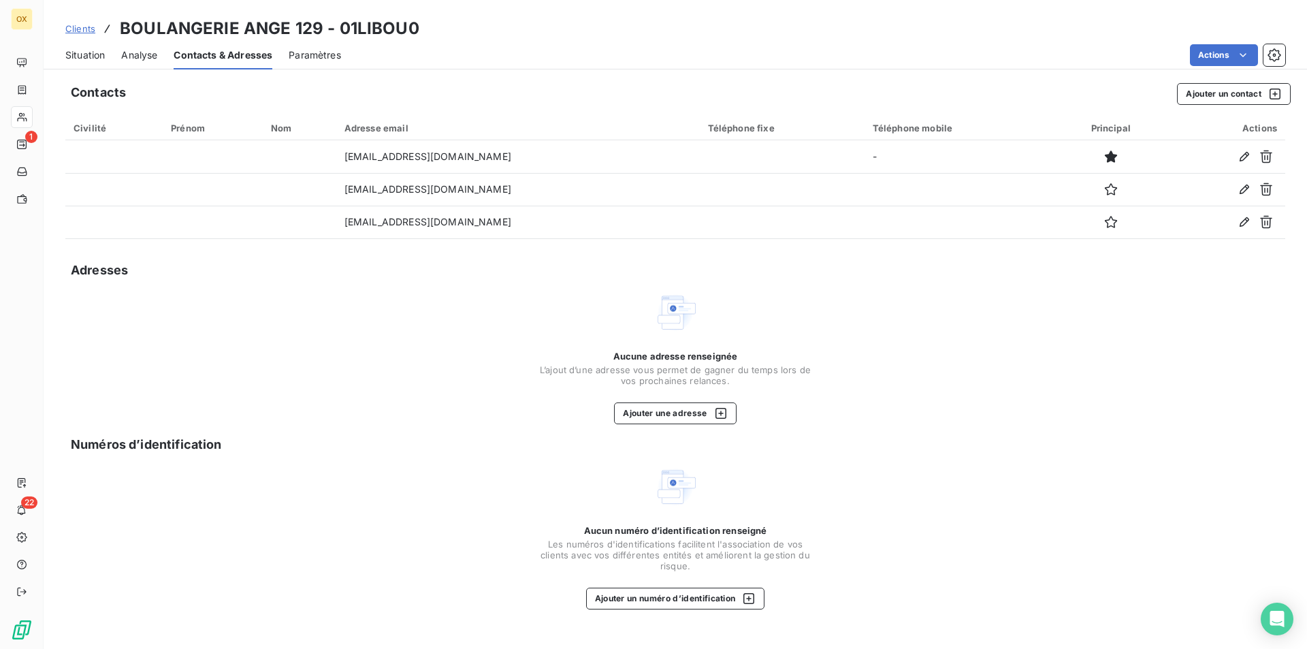
click at [92, 55] on span "Situation" at bounding box center [84, 55] width 39 height 14
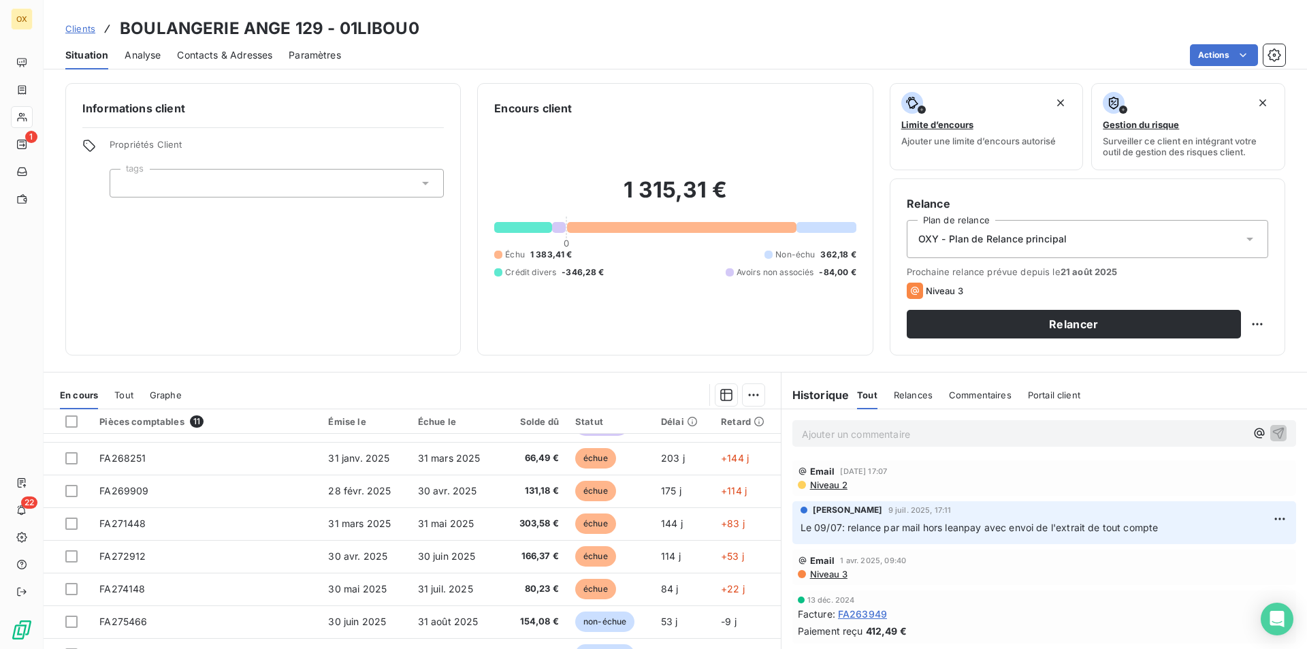
scroll to position [0, 0]
